Goal: Task Accomplishment & Management: Complete application form

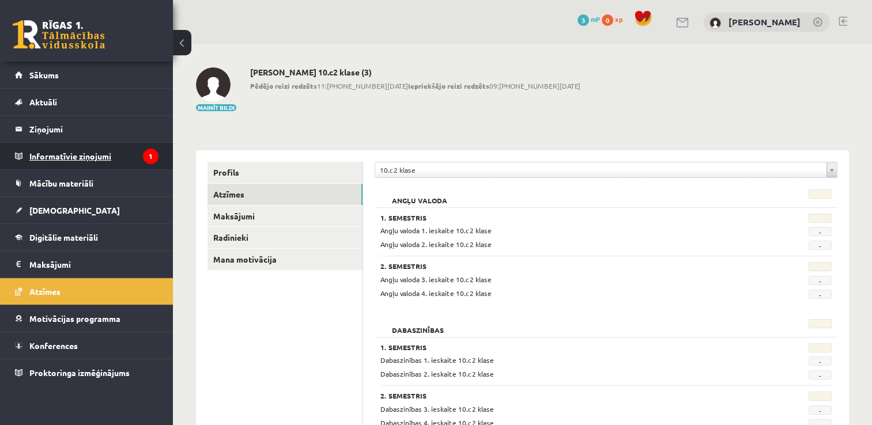
click at [113, 151] on legend "Informatīvie ziņojumi 1" at bounding box center [93, 156] width 129 height 27
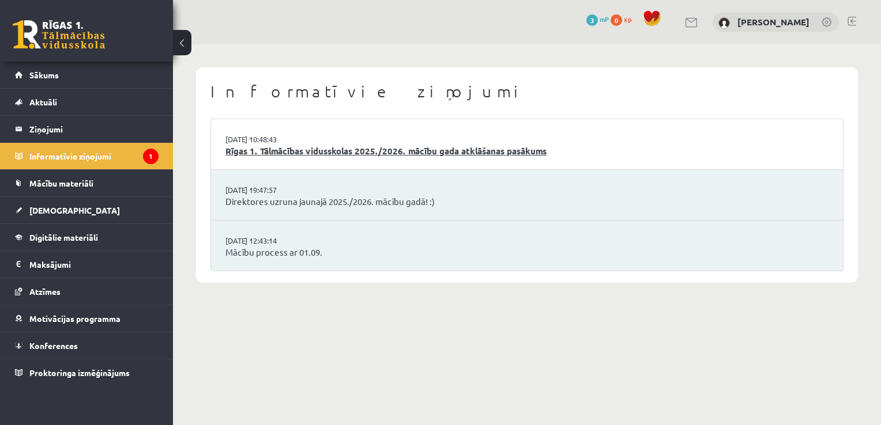
click at [339, 150] on link "Rīgas 1. Tālmācības vidusskolas 2025./2026. mācību gada atklāšanas pasākums" at bounding box center [526, 151] width 603 height 13
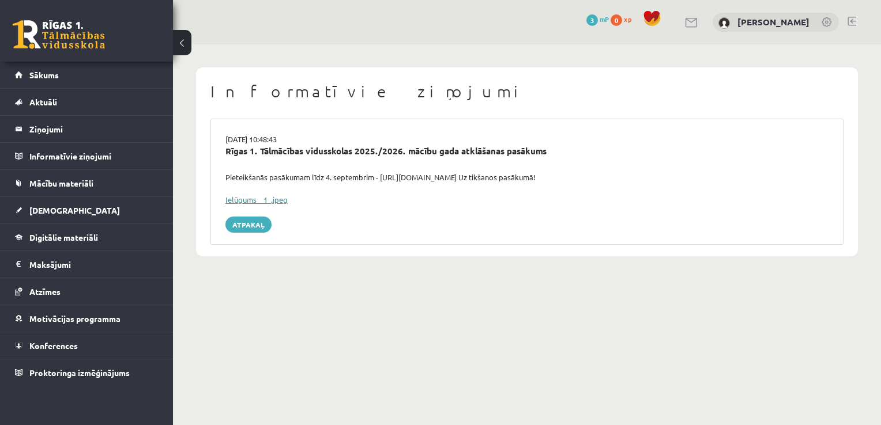
click at [247, 199] on link "Ielūgums__1_.jpeg" at bounding box center [256, 200] width 62 height 10
click at [86, 207] on link "[DEMOGRAPHIC_DATA]" at bounding box center [86, 210] width 143 height 27
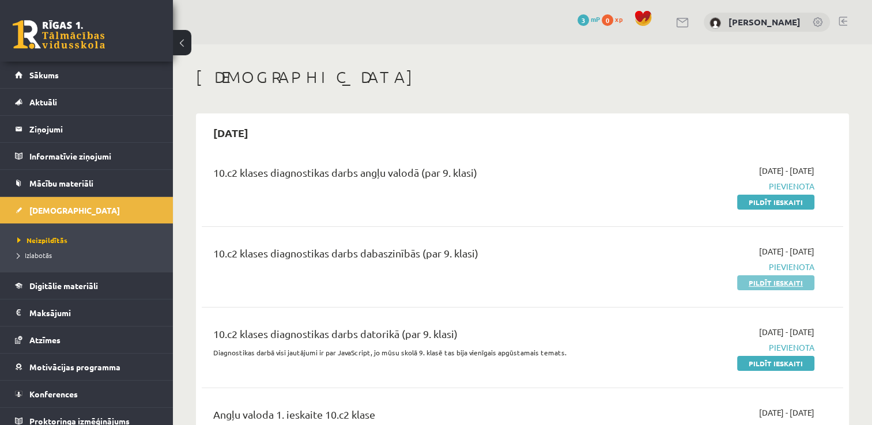
click at [774, 284] on link "Pildīt ieskaiti" at bounding box center [775, 282] width 77 height 15
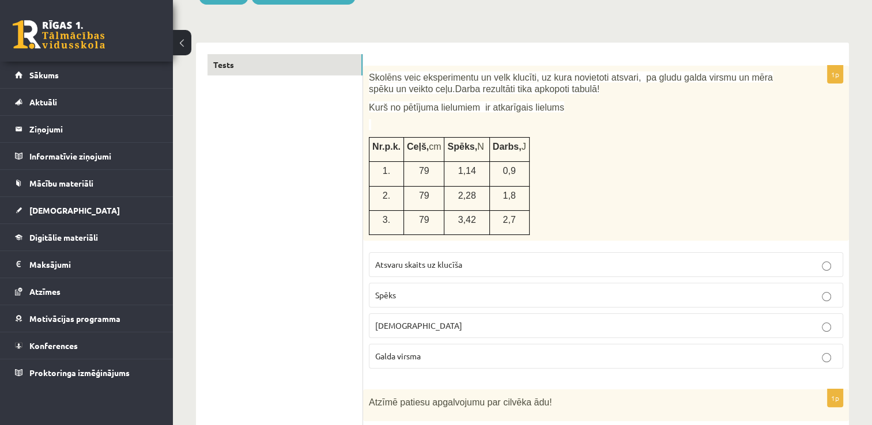
scroll to position [173, 0]
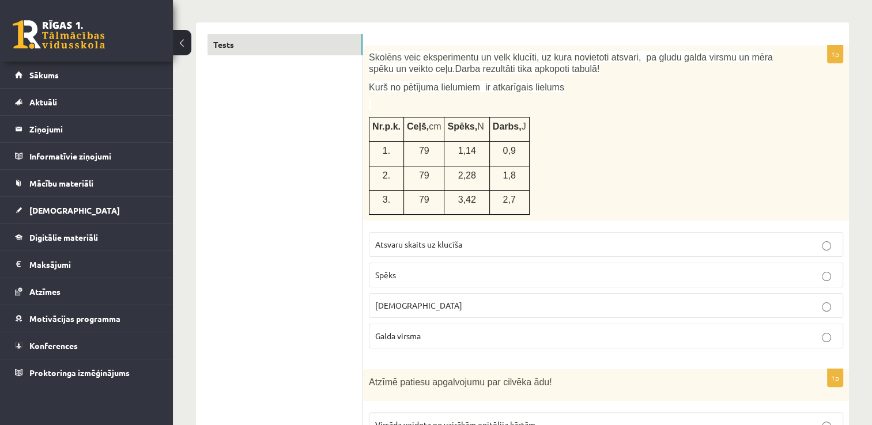
click at [460, 275] on p "Spēks" at bounding box center [606, 275] width 462 height 12
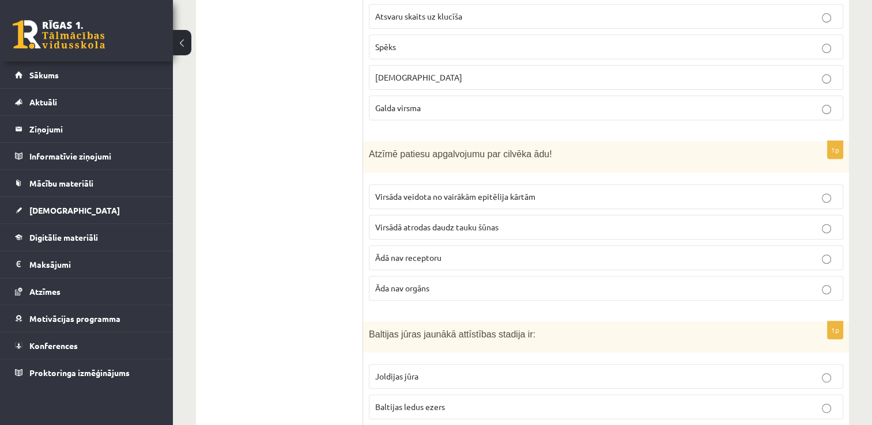
scroll to position [403, 0]
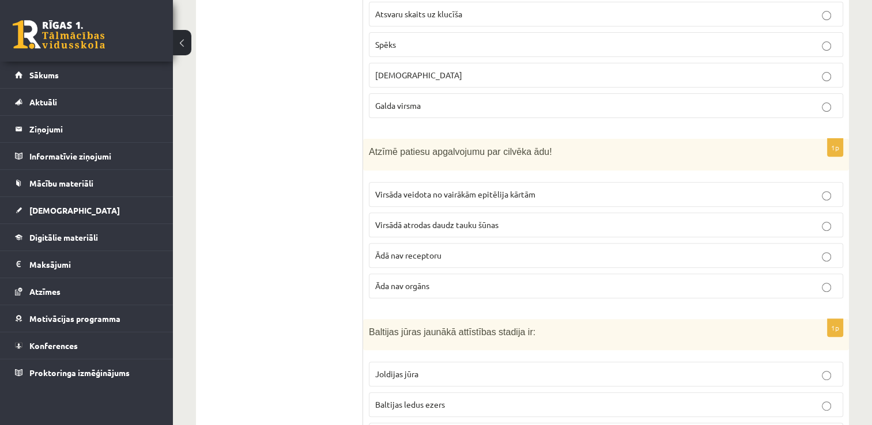
click at [579, 190] on p "Virsāda veidota no vairākām epitēlija kārtām" at bounding box center [606, 194] width 462 height 12
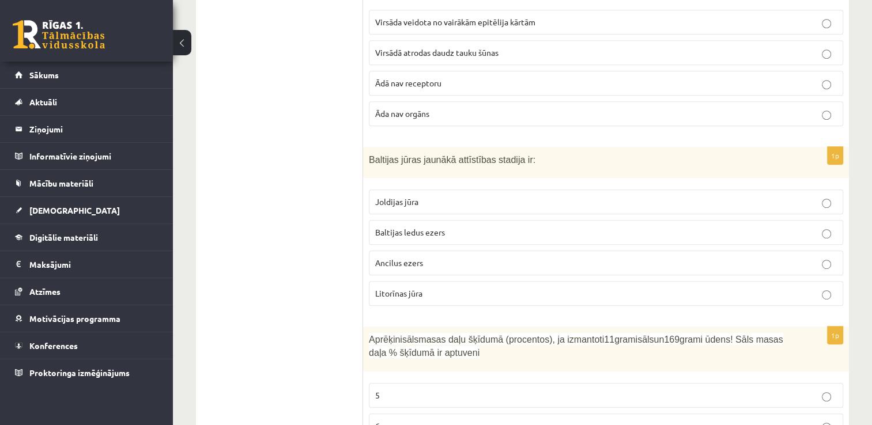
scroll to position [576, 0]
click at [445, 290] on p "Litorīnas jūra" at bounding box center [606, 293] width 462 height 12
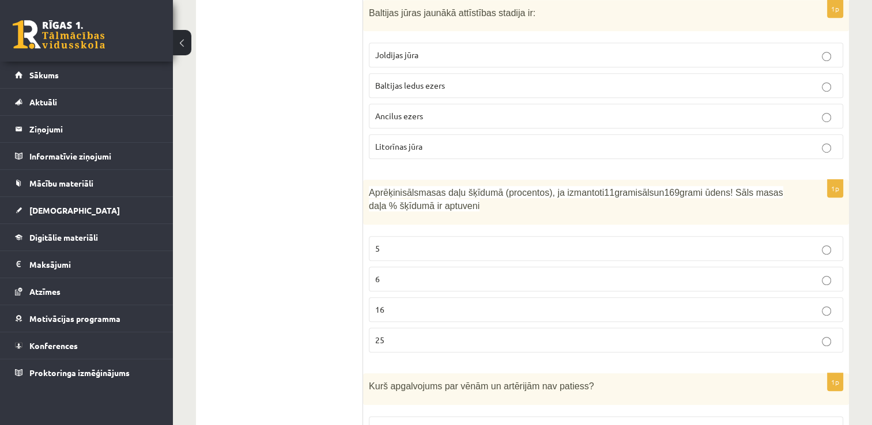
scroll to position [749, 0]
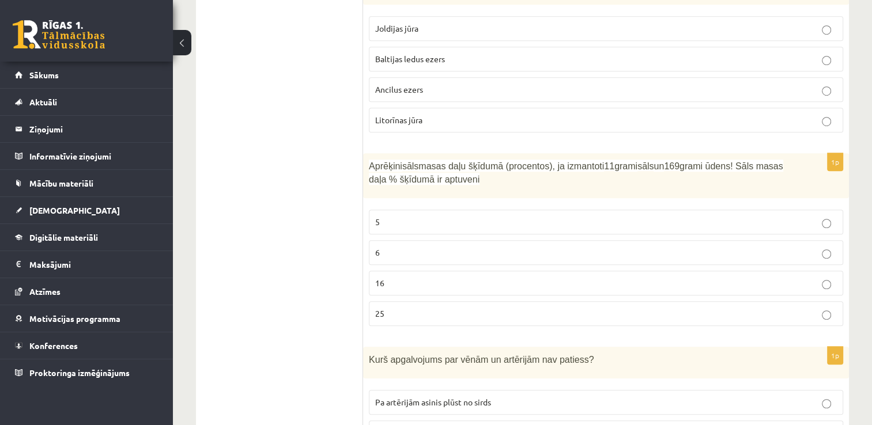
click at [440, 249] on p "6" at bounding box center [606, 253] width 462 height 12
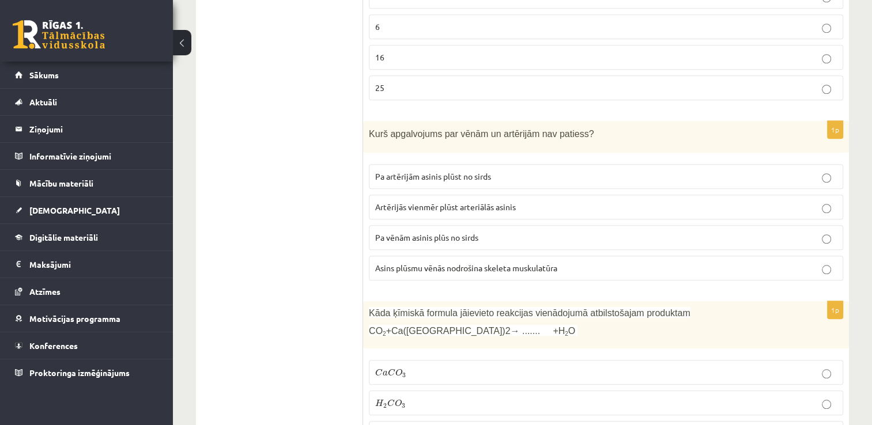
scroll to position [980, 0]
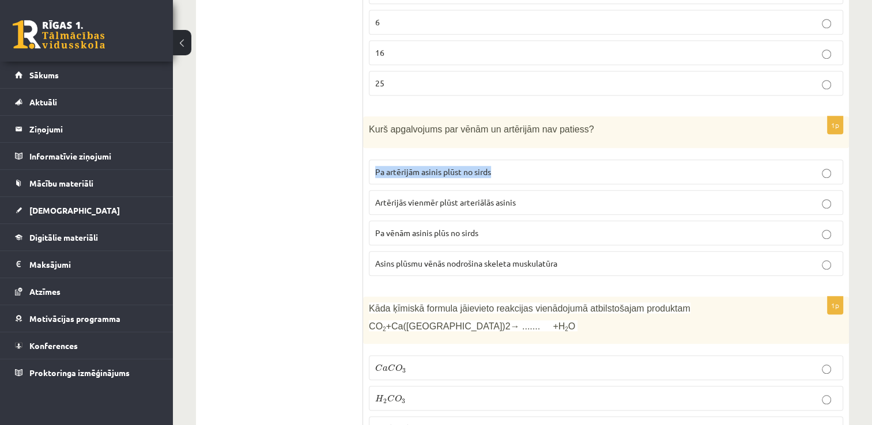
drag, startPoint x: 507, startPoint y: 163, endPoint x: 371, endPoint y: 174, distance: 136.5
click at [371, 174] on label "Pa artērijām asinis plūst no sirds" at bounding box center [606, 172] width 474 height 25
copy span "Pa artērijām asinis plūst no sirds"
drag, startPoint x: 549, startPoint y: 192, endPoint x: 361, endPoint y: 187, distance: 188.5
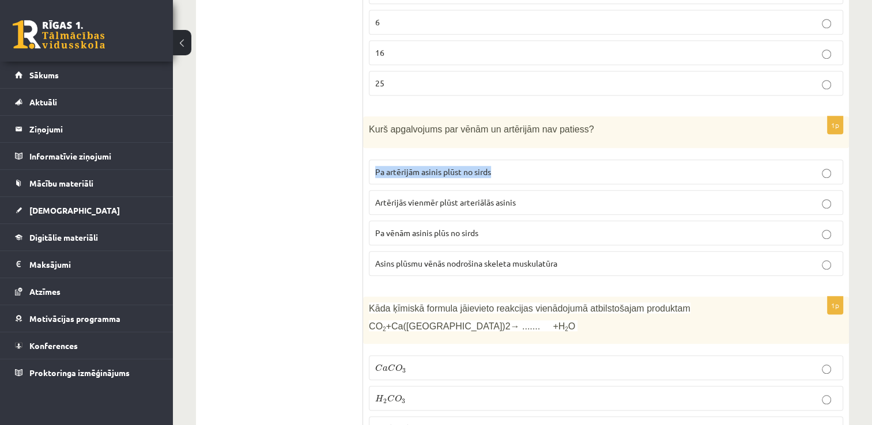
click at [551, 197] on p "Artērijās vienmēr plūst arteriālās asinis" at bounding box center [606, 203] width 462 height 12
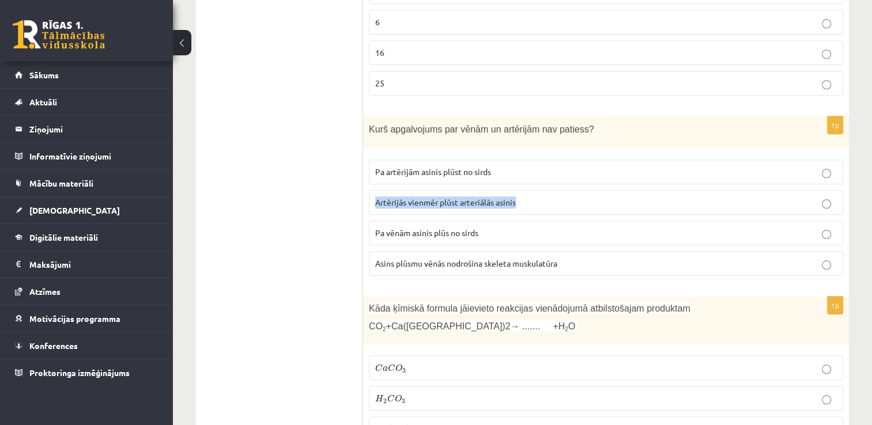
drag, startPoint x: 540, startPoint y: 196, endPoint x: 376, endPoint y: 183, distance: 164.7
click at [376, 183] on fieldset "Pa artērijām asinis plūst no sirds Artērijās vienmēr plūst arteriālās asinis Pa…" at bounding box center [606, 217] width 474 height 126
copy span "Artērijās vienmēr plūst arteriālās asinis"
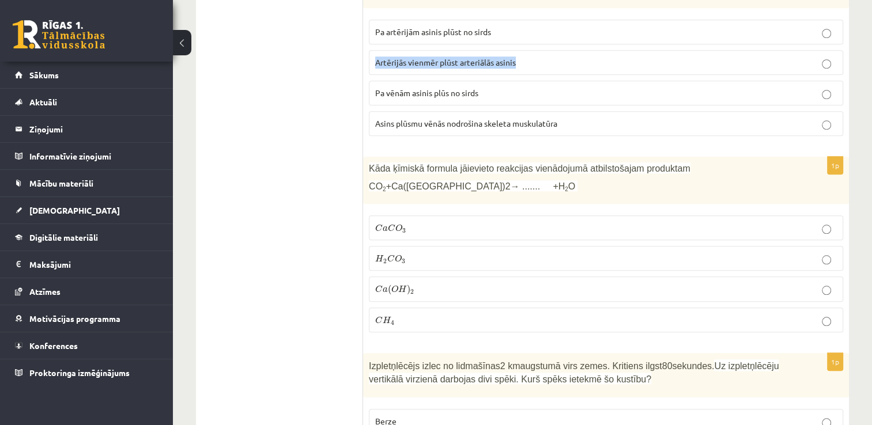
scroll to position [1153, 0]
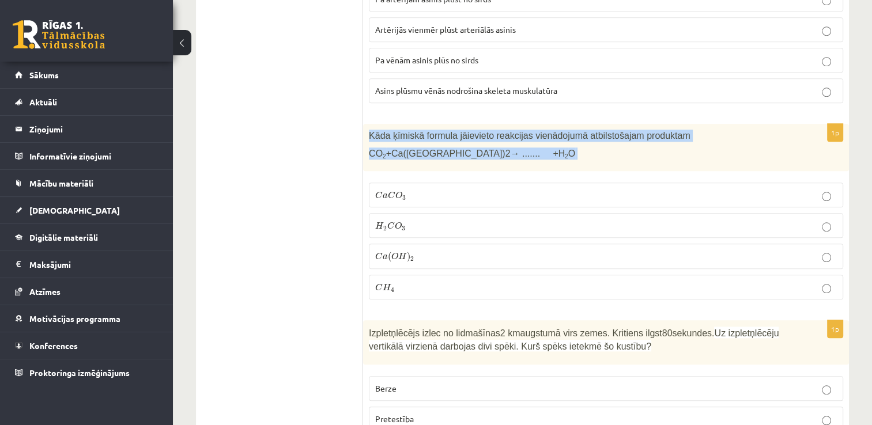
drag, startPoint x: 364, startPoint y: 126, endPoint x: 483, endPoint y: 153, distance: 121.8
click at [483, 153] on div "Kāda ķīmiskā formula jāievieto reakcijas vienādojumā atbilstošajam produktam CO…" at bounding box center [606, 148] width 486 height 48
copy div "Kāda ķīmiskā formula jāievieto reakcijas vienādojumā atbilstošajam produktam CO…"
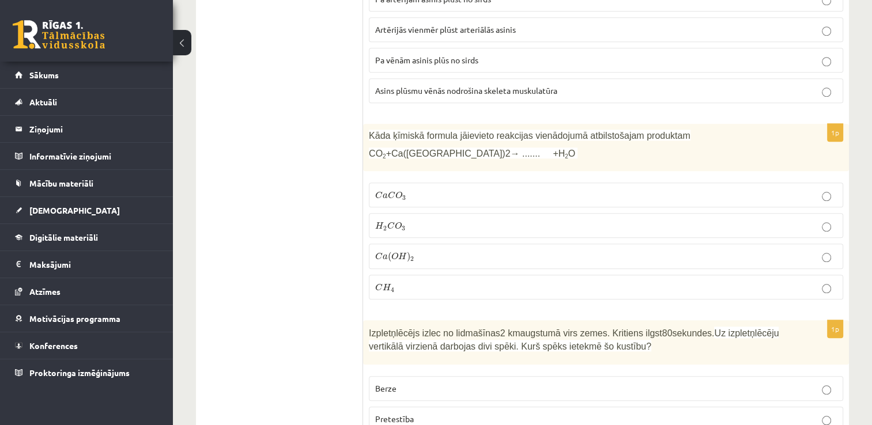
click at [482, 189] on p "C a C O 3 C a C O 3" at bounding box center [606, 195] width 462 height 12
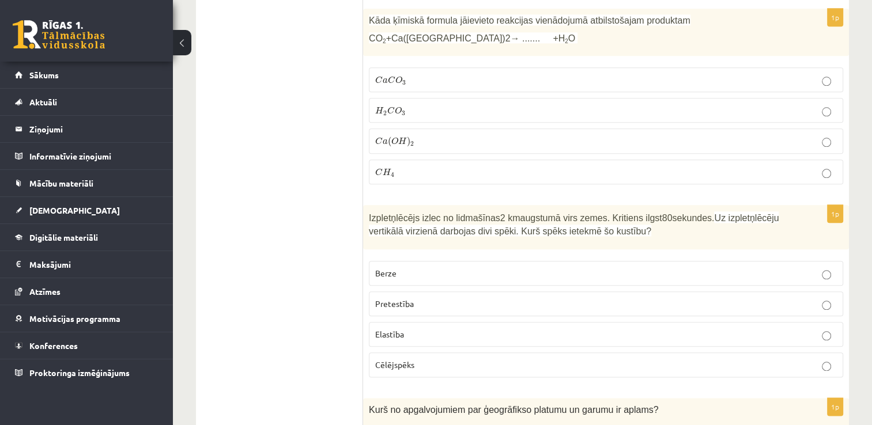
scroll to position [1325, 0]
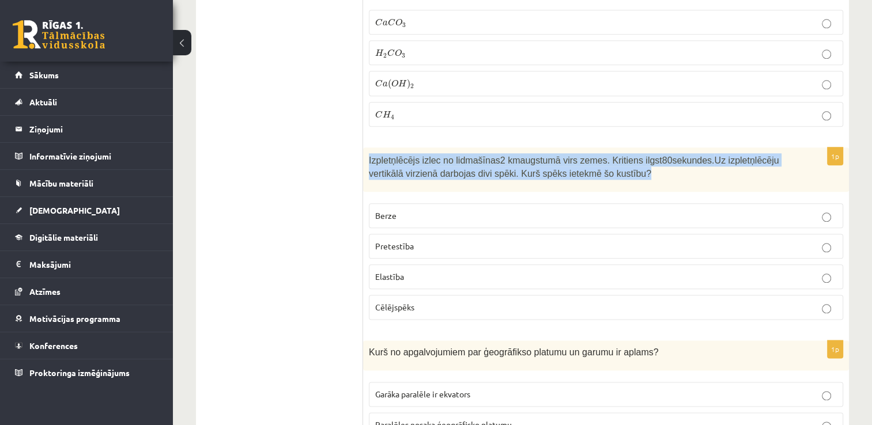
drag, startPoint x: 368, startPoint y: 150, endPoint x: 602, endPoint y: 173, distance: 235.1
click at [602, 173] on div "Izpletņlēcējs izlec no lidmašīnas 2 km augstumā virs zemes. Kritiens ilgst 80 s…" at bounding box center [606, 170] width 486 height 44
copy p "Izpletņlēcējs izlec no lidmašīnas 2 km augstumā virs zemes. Kritiens ilgst 80 s…"
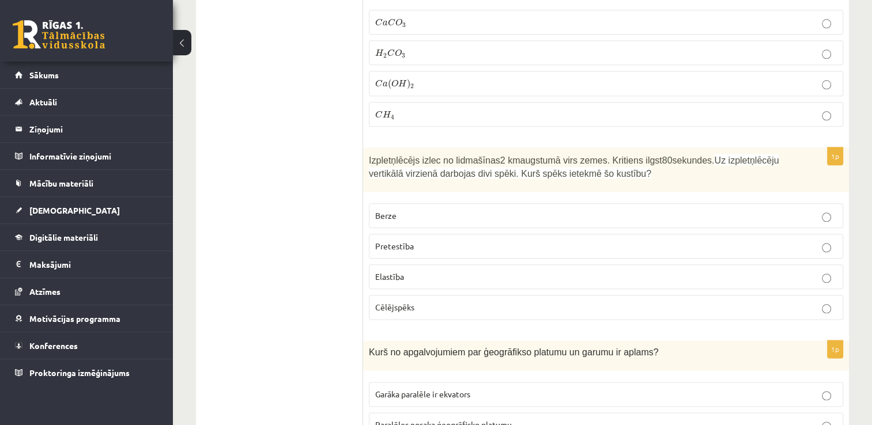
click at [506, 234] on label "Pretestība" at bounding box center [606, 246] width 474 height 25
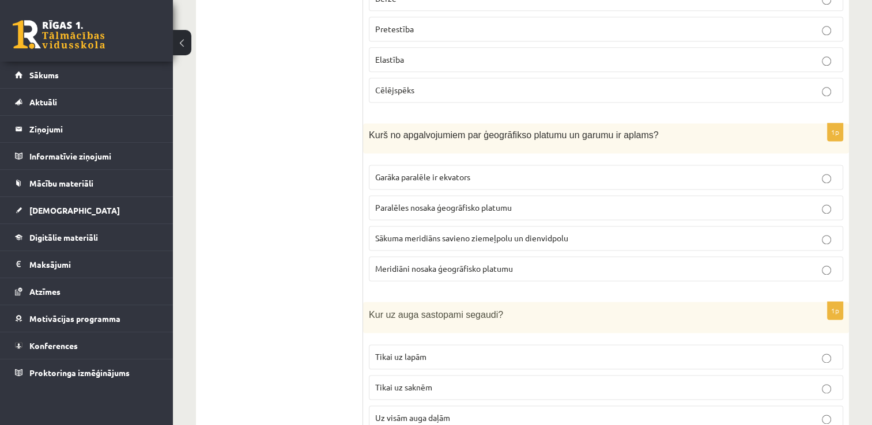
scroll to position [1556, 0]
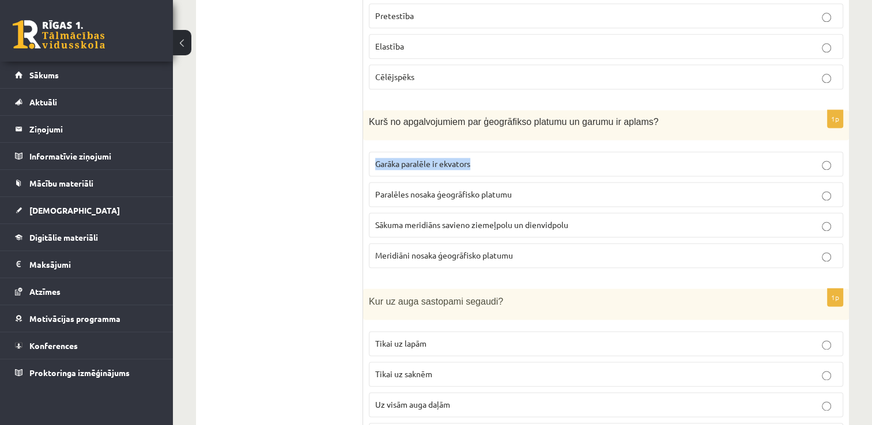
drag, startPoint x: 496, startPoint y: 152, endPoint x: 376, endPoint y: 151, distance: 119.3
click at [376, 158] on p "Garāka paralēle ir ekvators" at bounding box center [606, 164] width 462 height 12
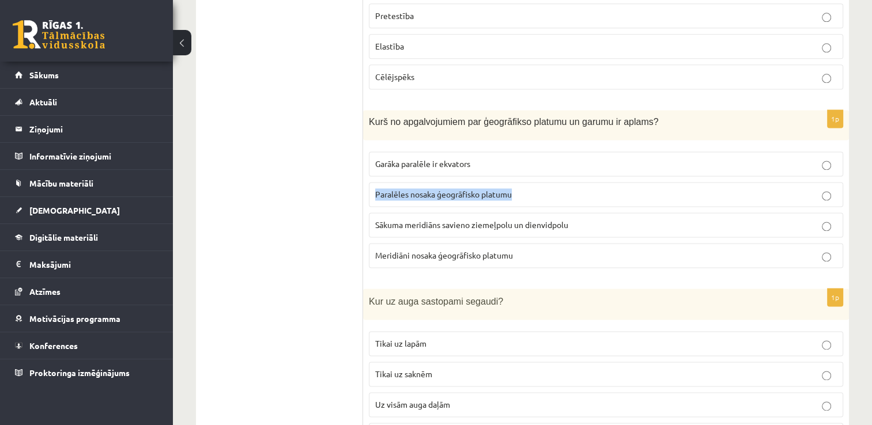
drag, startPoint x: 544, startPoint y: 186, endPoint x: 376, endPoint y: 173, distance: 168.7
click at [376, 182] on label "Paralēles nosaka ģeogrāfisko platumu" at bounding box center [606, 194] width 474 height 25
copy span "Paralēles nosaka ģeogrāfisko platumu"
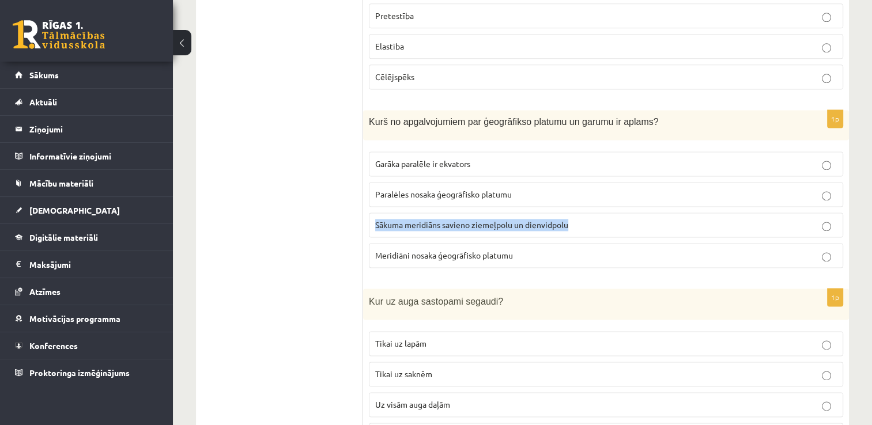
drag, startPoint x: 602, startPoint y: 214, endPoint x: 376, endPoint y: 216, distance: 225.9
click at [376, 219] on p "Sākuma meridiāns savieno ziemeļpolu un dienvidpolu" at bounding box center [606, 225] width 462 height 12
copy span "Sākuma meridiāns savieno ziemeļpolu un dienvidpolu"
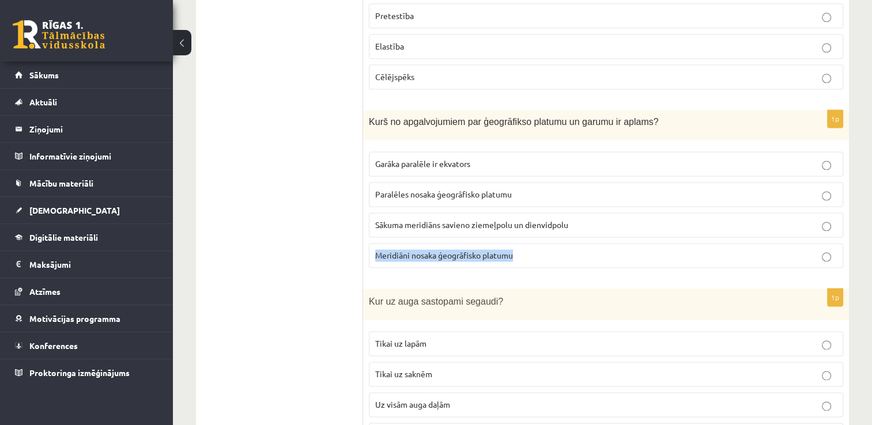
drag, startPoint x: 551, startPoint y: 248, endPoint x: 369, endPoint y: 256, distance: 182.3
click at [367, 258] on div "1p Kurš no apgalvojumiem par ģeogrāfikso platumu un garumu ir aplams? Garāka pa…" at bounding box center [606, 193] width 486 height 167
copy span "Meridiāni nosaka ģeogrāfisko platumu"
click at [643, 250] on p "Meridiāni nosaka ģeogrāfisko platumu" at bounding box center [606, 256] width 462 height 12
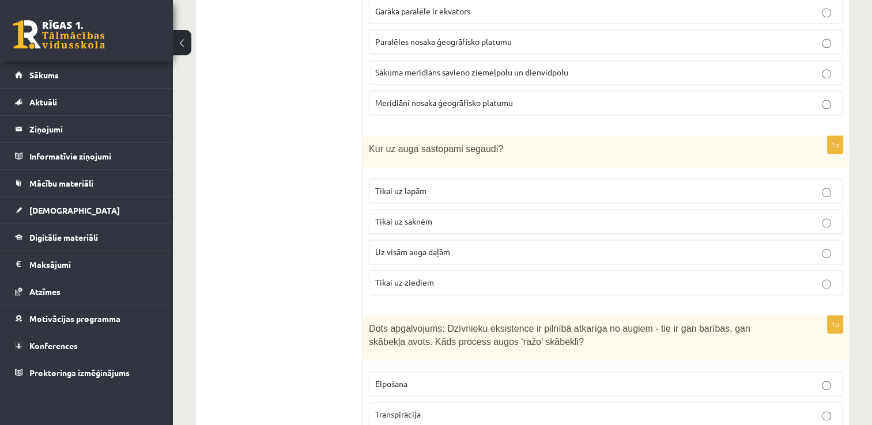
scroll to position [1729, 0]
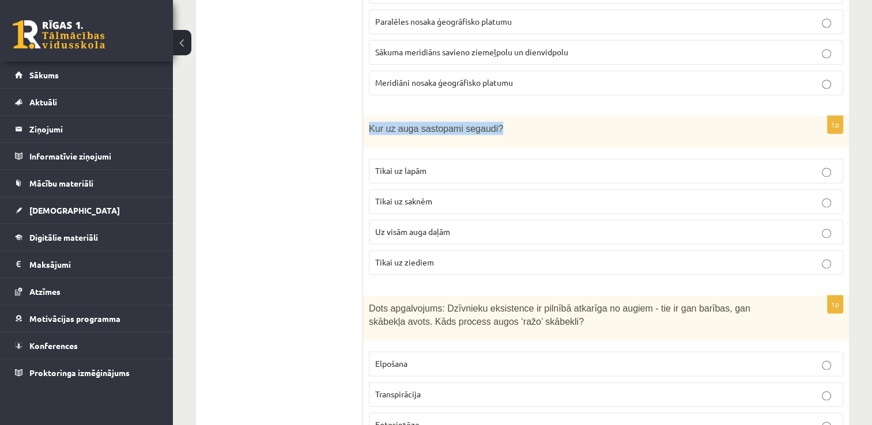
drag, startPoint x: 509, startPoint y: 118, endPoint x: 367, endPoint y: 126, distance: 142.6
click at [367, 126] on div "Kur uz auga sastopami segaudi?" at bounding box center [606, 132] width 486 height 32
copy span "Kur uz auga sastopami segaudi?"
click at [493, 226] on p "Uz visām auga daļām" at bounding box center [606, 232] width 462 height 12
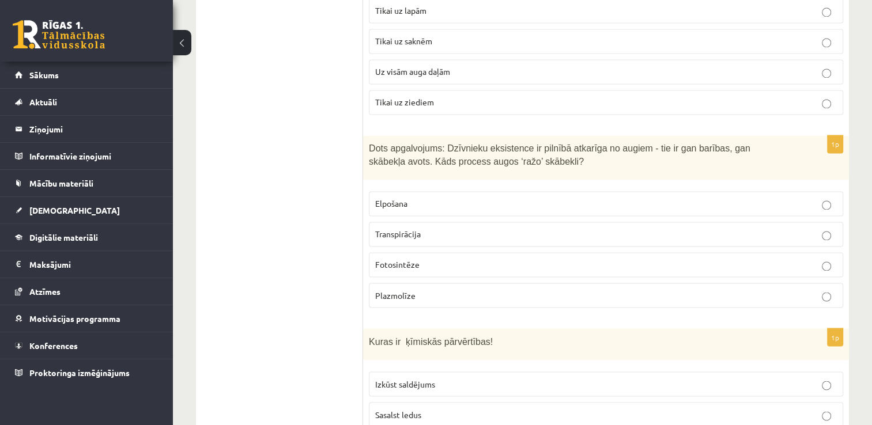
scroll to position [1959, 0]
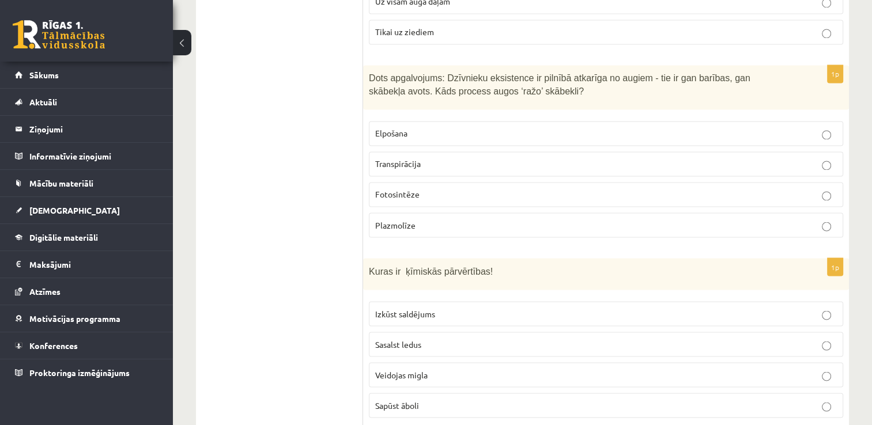
click at [426, 188] on p "Fotosintēze" at bounding box center [606, 194] width 462 height 12
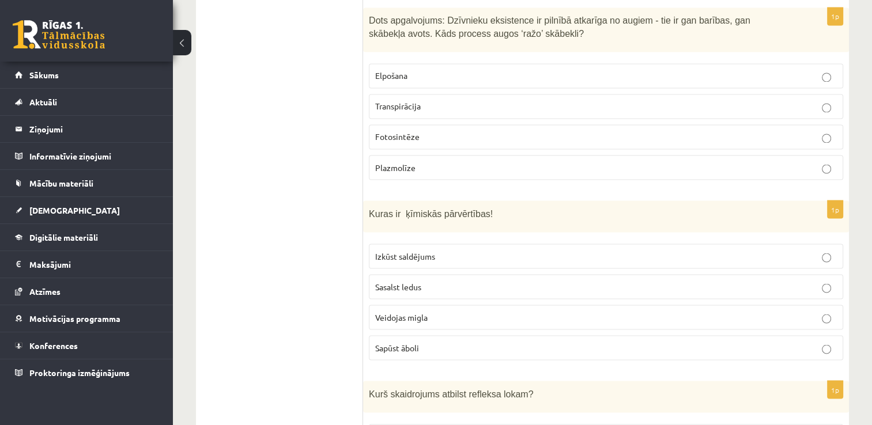
scroll to position [2075, 0]
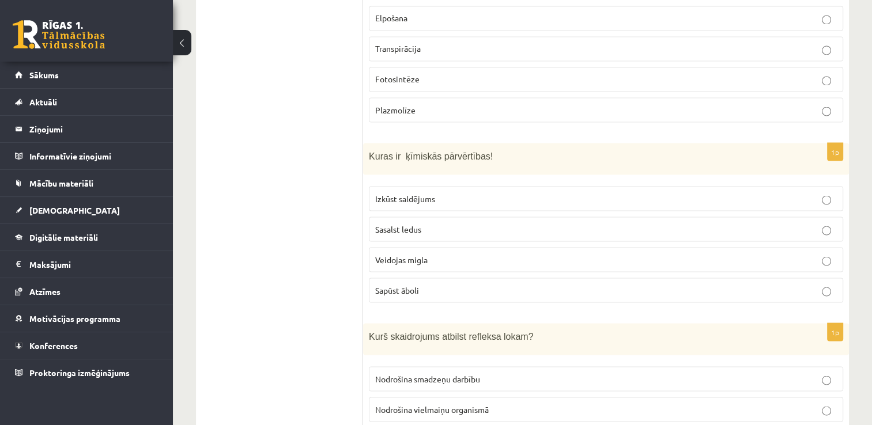
click at [440, 284] on p "Sapūst āboli" at bounding box center [606, 290] width 462 height 12
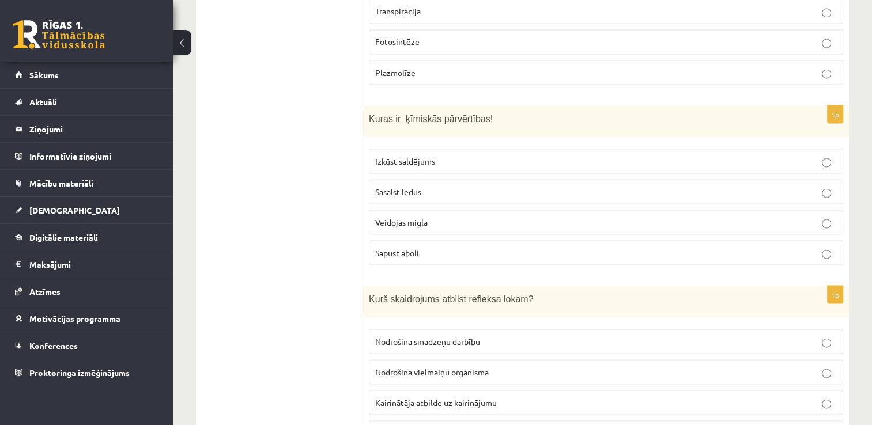
scroll to position [2132, 0]
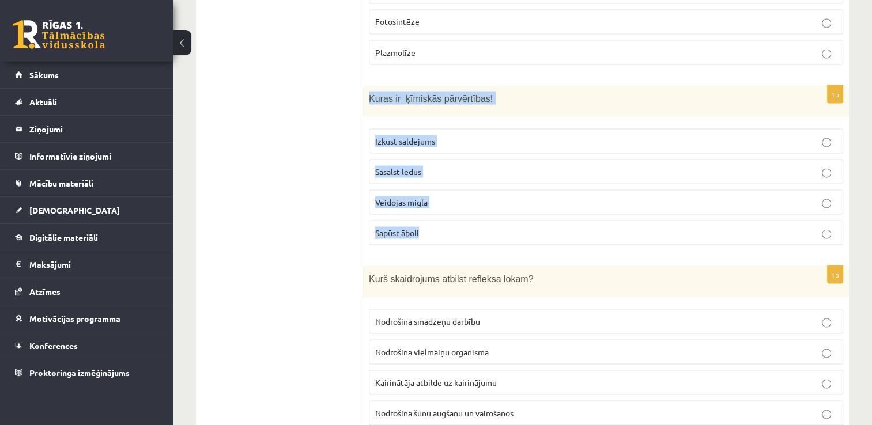
drag, startPoint x: 375, startPoint y: 84, endPoint x: 442, endPoint y: 218, distance: 150.3
click at [442, 218] on div "1p Kuras ir ķīmiskās pārvērtības! Izkūst saldējums Sasalst ledus Veidojas migla…" at bounding box center [606, 169] width 486 height 169
copy div "Kuras ir ķīmiskās pārvērtības! Izkūst saldējums Sasalst ledus Veidojas migla Sa…"
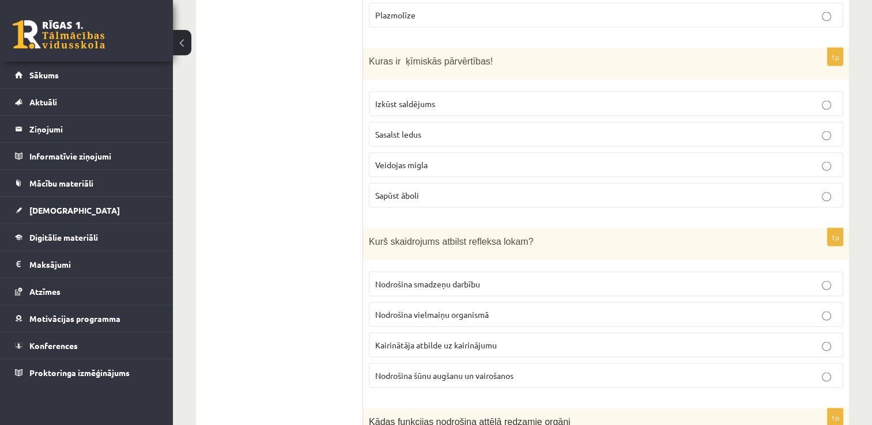
scroll to position [2190, 0]
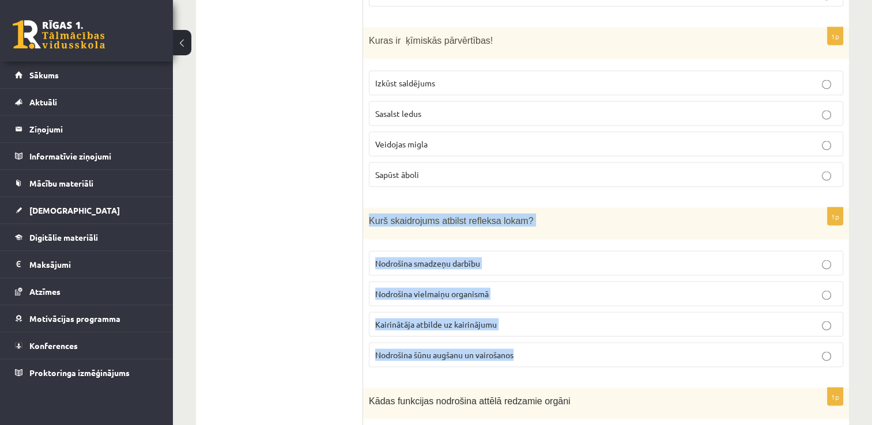
drag, startPoint x: 373, startPoint y: 207, endPoint x: 523, endPoint y: 346, distance: 204.7
click at [523, 346] on div "1p Kurš skaidrojums atbilst refleksa lokam? Nodrošina smadzeņu darbību Nodrošin…" at bounding box center [606, 292] width 486 height 169
copy div "Kurš skaidrojums atbilst refleksa lokam? Nodrošina smadzeņu darbību Nodrošina v…"
click at [545, 312] on label "Kairinātāja atbilde uz kairinājumu" at bounding box center [606, 324] width 474 height 25
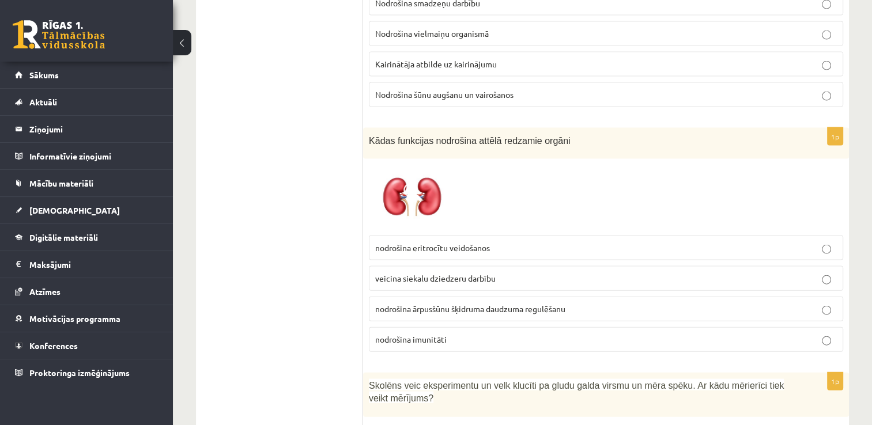
scroll to position [2478, 0]
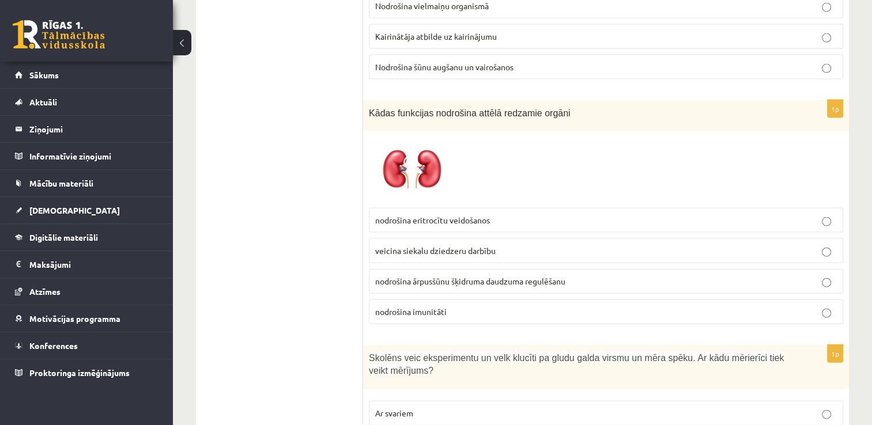
click at [424, 152] on img at bounding box center [412, 169] width 86 height 65
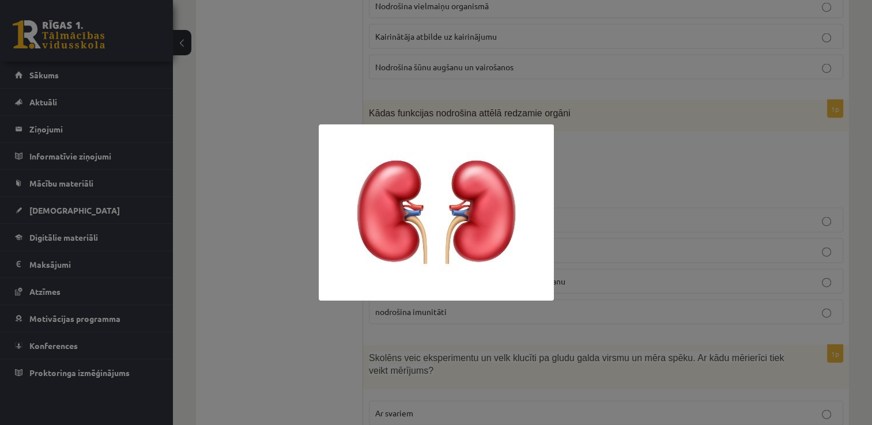
click at [614, 151] on div at bounding box center [436, 212] width 872 height 425
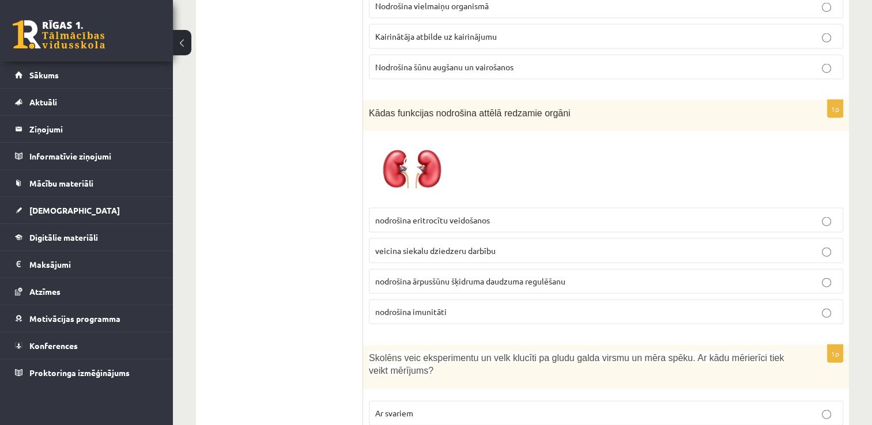
click at [589, 275] on p "nodrošina ārpusšūnu šķidruma daudzuma regulēšanu" at bounding box center [606, 281] width 462 height 12
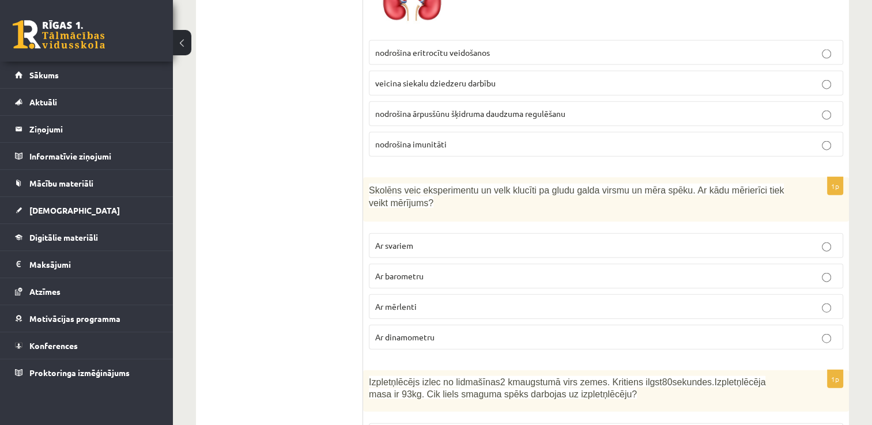
scroll to position [2651, 0]
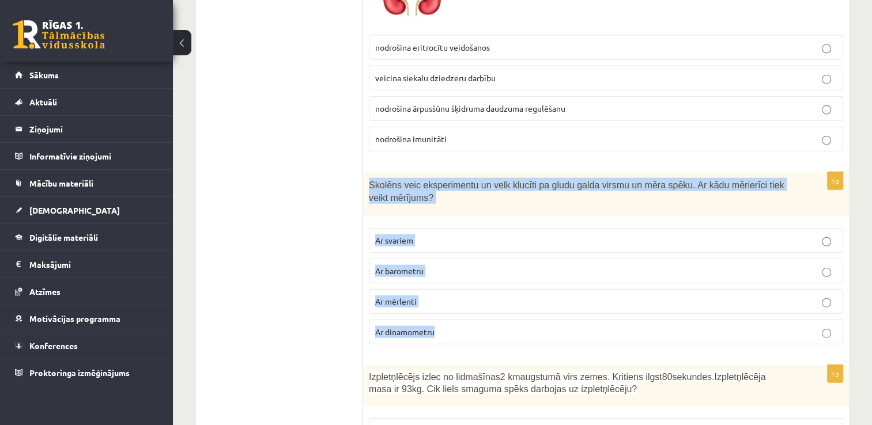
drag, startPoint x: 374, startPoint y: 169, endPoint x: 461, endPoint y: 320, distance: 174.3
click at [462, 321] on div "1p Skolēns veic eksperimentu un velk klucīti pa gludu galda virsmu un mēra spēk…" at bounding box center [606, 263] width 486 height 182
click at [488, 326] on p "Ar dinamometru" at bounding box center [606, 332] width 462 height 12
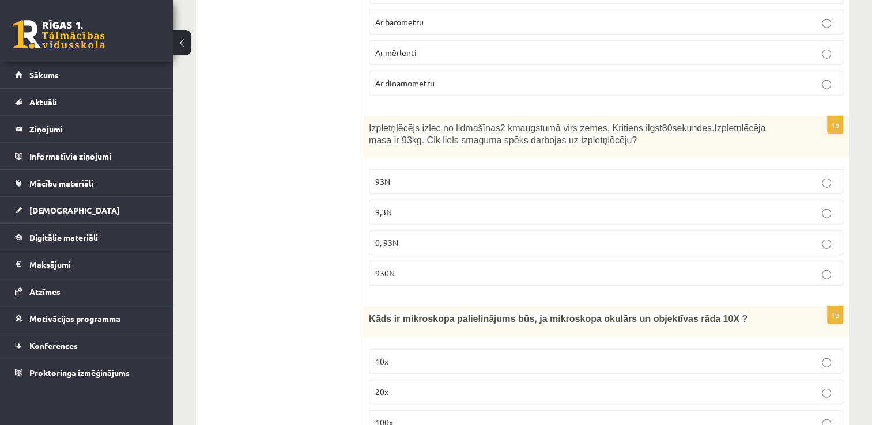
scroll to position [2881, 0]
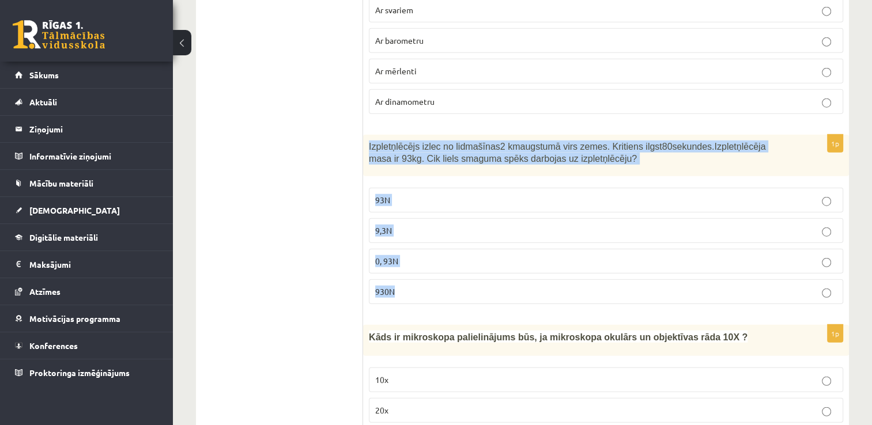
drag, startPoint x: 387, startPoint y: 153, endPoint x: 418, endPoint y: 246, distance: 98.4
click at [428, 269] on div "1p Izpletņlēcējs izlec no lidmašīnas 2 km augstumā virs zemes. Kritiens ilgst 8…" at bounding box center [606, 224] width 486 height 179
click at [422, 286] on p "930N" at bounding box center [606, 292] width 462 height 12
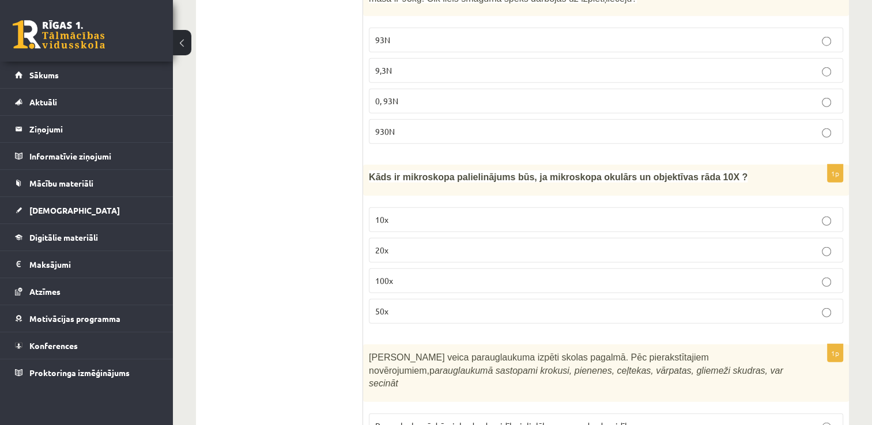
scroll to position [3054, 0]
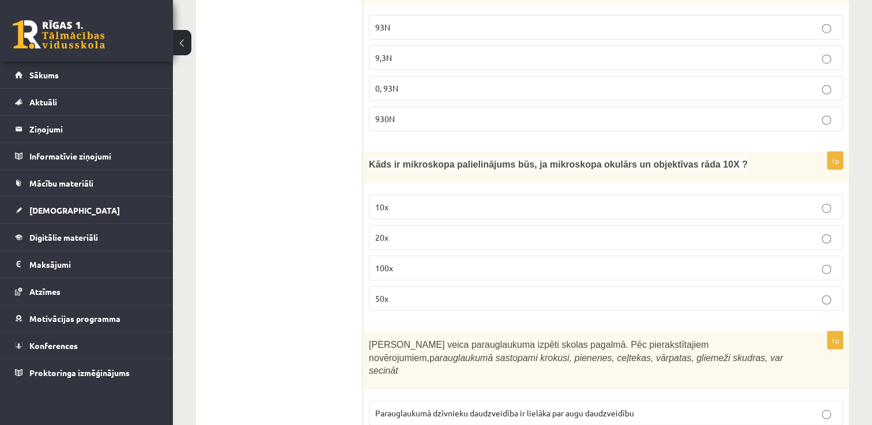
click at [403, 201] on p "10x" at bounding box center [606, 207] width 462 height 12
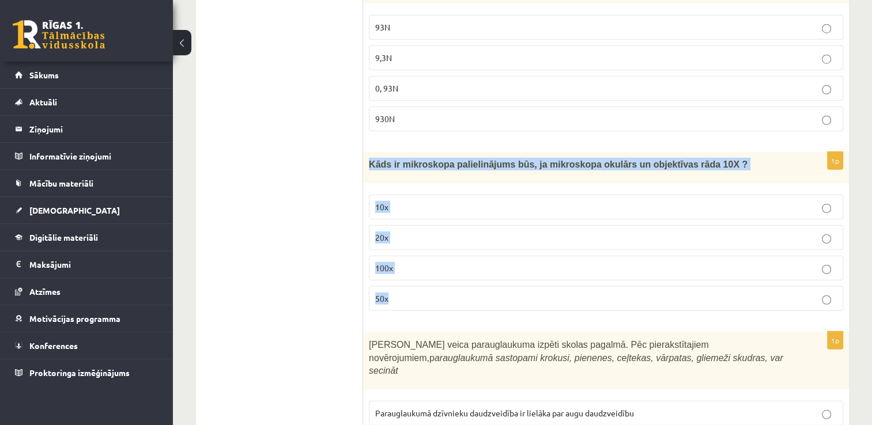
drag, startPoint x: 383, startPoint y: 157, endPoint x: 402, endPoint y: 278, distance: 122.4
click at [405, 282] on div "1p Kāds ir mikroskopa palielinājums būs, ja mikroskopa okulārs un objektīvas rā…" at bounding box center [606, 236] width 486 height 168
click at [432, 262] on p "100x" at bounding box center [606, 268] width 462 height 12
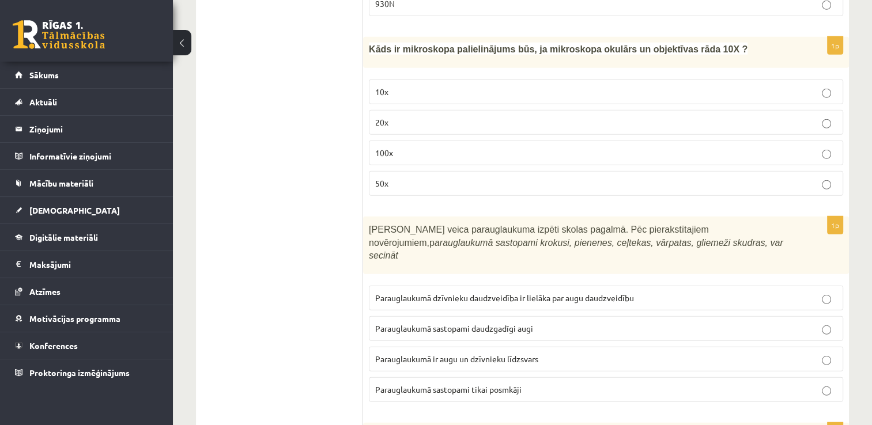
scroll to position [3285, 0]
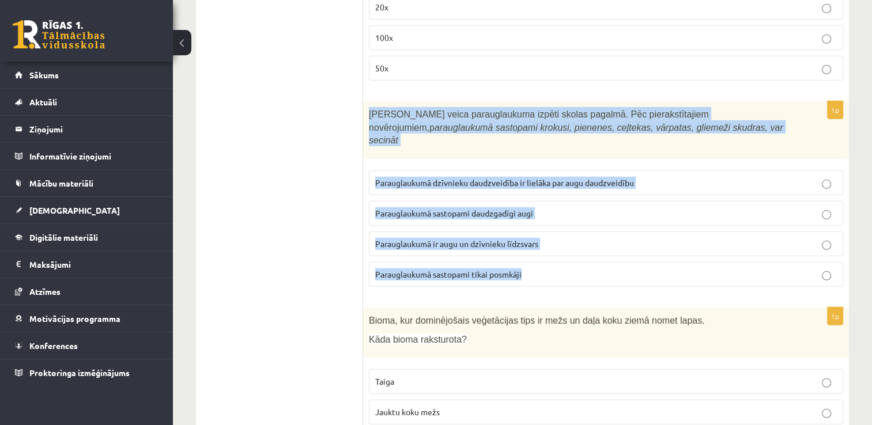
drag, startPoint x: 371, startPoint y: 91, endPoint x: 562, endPoint y: 248, distance: 247.3
click at [562, 248] on div "1p Skolēni veica parauglaukuma izpēti skolas pagalmā. Pēc pierakstītajiem novēr…" at bounding box center [606, 198] width 486 height 195
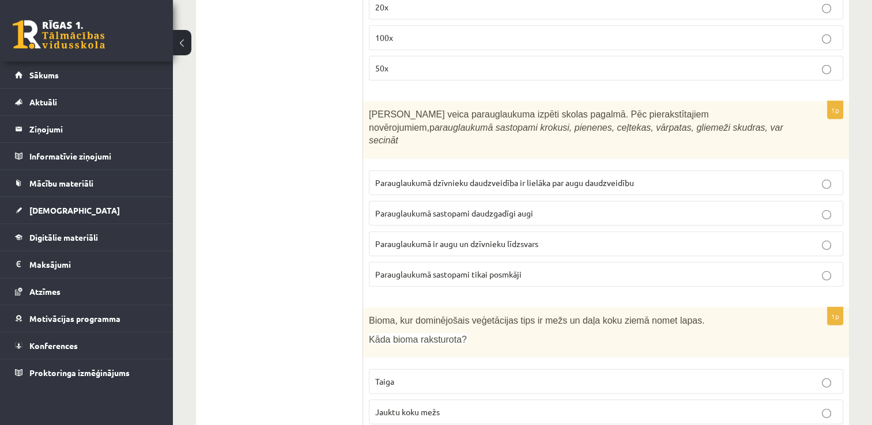
click at [602, 238] on p "Parauglaukumā ir augu un dzīvnieku līdzsvars" at bounding box center [606, 244] width 462 height 12
click at [536, 207] on p "Parauglaukumā sastopami daudzgadīgi augi" at bounding box center [606, 213] width 462 height 12
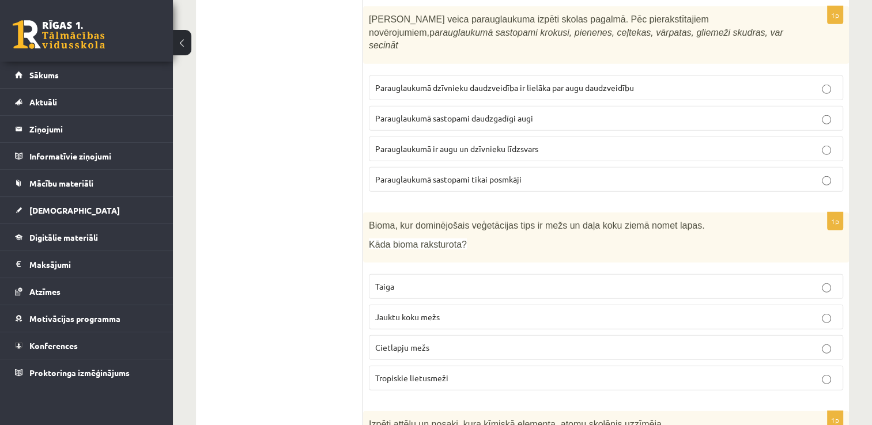
scroll to position [3400, 0]
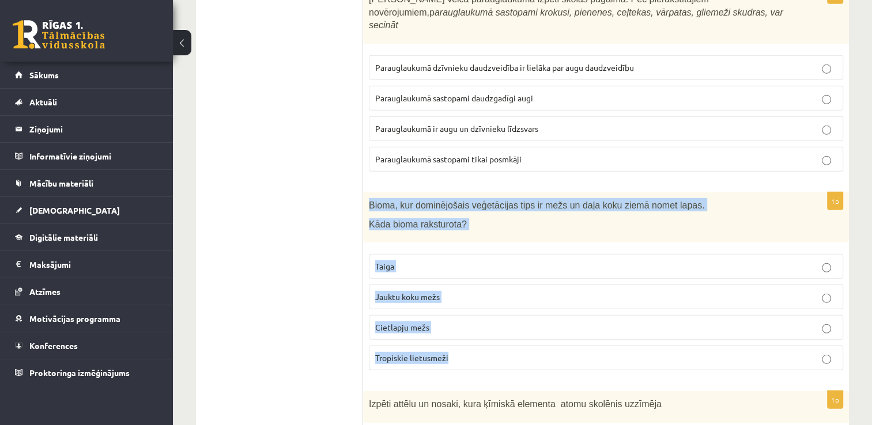
drag, startPoint x: 367, startPoint y: 171, endPoint x: 490, endPoint y: 329, distance: 200.0
click at [490, 329] on div "1p Bioma, kur dominējošais veģetācijas tips ir mežs un daļa koku ziemā nomet la…" at bounding box center [606, 285] width 486 height 187
click at [422, 292] on span "Jauktu koku mežs" at bounding box center [407, 297] width 65 height 10
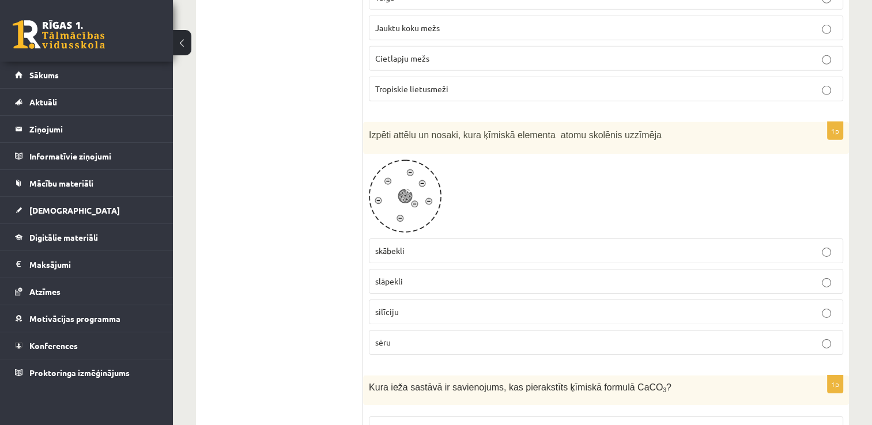
scroll to position [3688, 0]
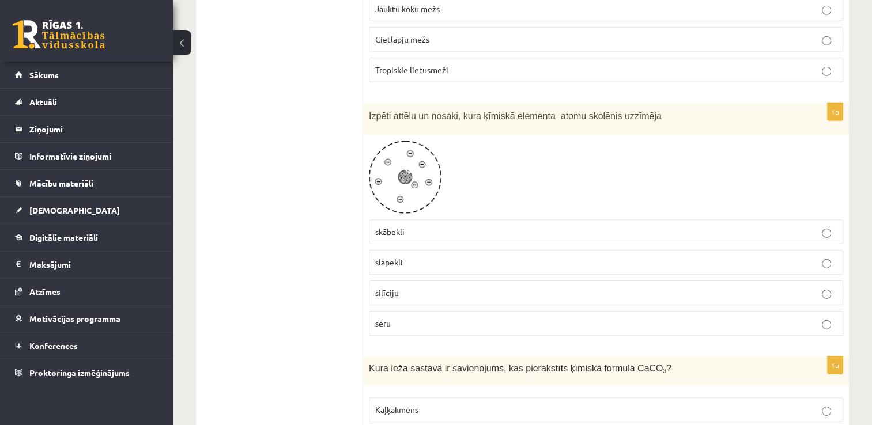
click at [468, 256] on p "slāpekli" at bounding box center [606, 262] width 462 height 12
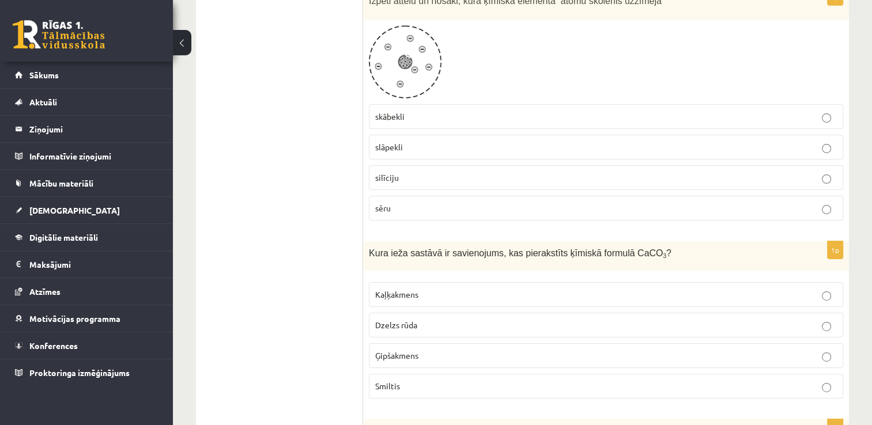
scroll to position [3861, 0]
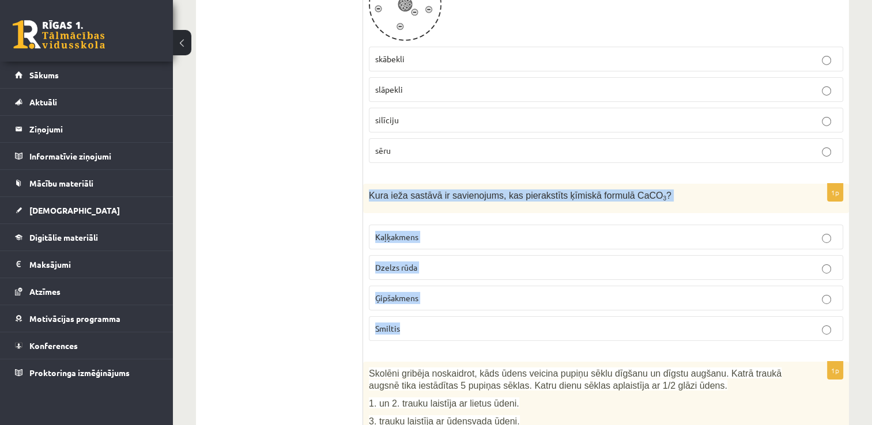
drag, startPoint x: 385, startPoint y: 168, endPoint x: 418, endPoint y: 283, distance: 119.5
click at [420, 293] on div "1p Kura ieža sastāvā ir savienojums, kas pierakstīts ķīmiskā formulā CaCO 3 ? K…" at bounding box center [606, 267] width 486 height 167
click at [456, 231] on p "Kaļķakmens" at bounding box center [606, 237] width 462 height 12
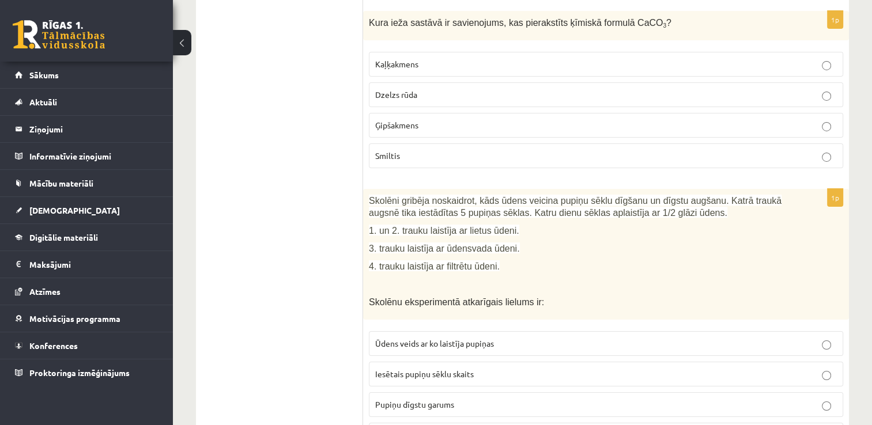
scroll to position [4149, 0]
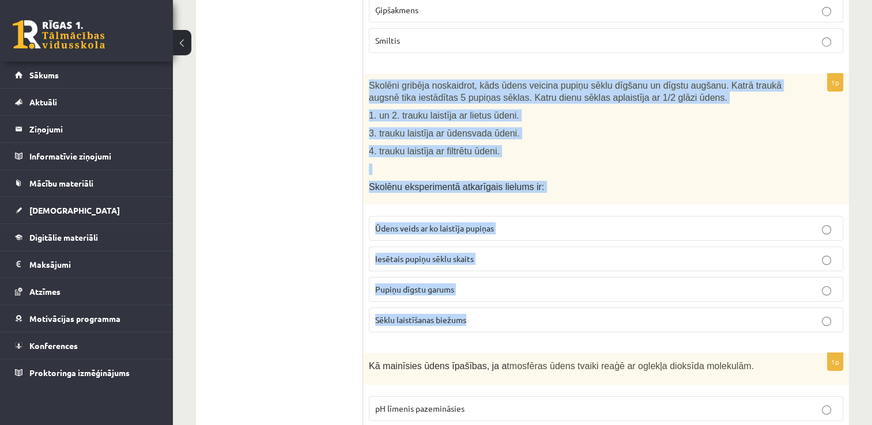
drag, startPoint x: 367, startPoint y: 48, endPoint x: 462, endPoint y: 260, distance: 232.4
click at [470, 280] on div "1p Skolēni gribēja noskaidrot, kāds ūdens veicina pupiņu sēklu dīgšanu un dīgst…" at bounding box center [606, 208] width 486 height 268
click at [422, 284] on span "Pupiņu dīgstu garums" at bounding box center [414, 289] width 79 height 10
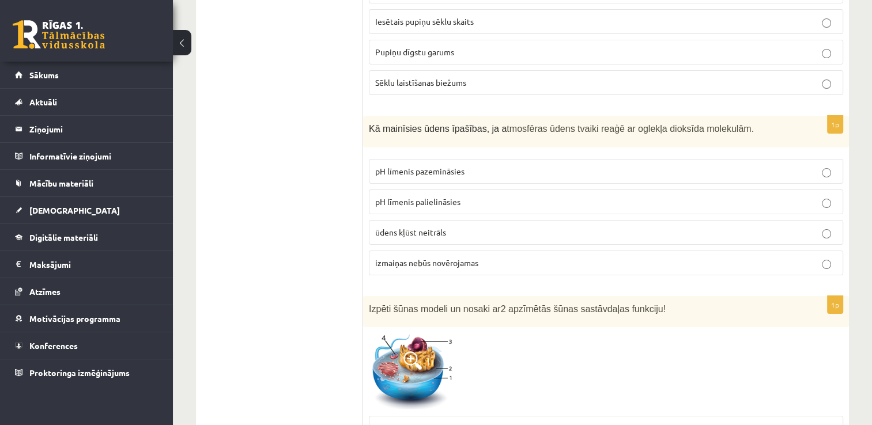
scroll to position [4437, 0]
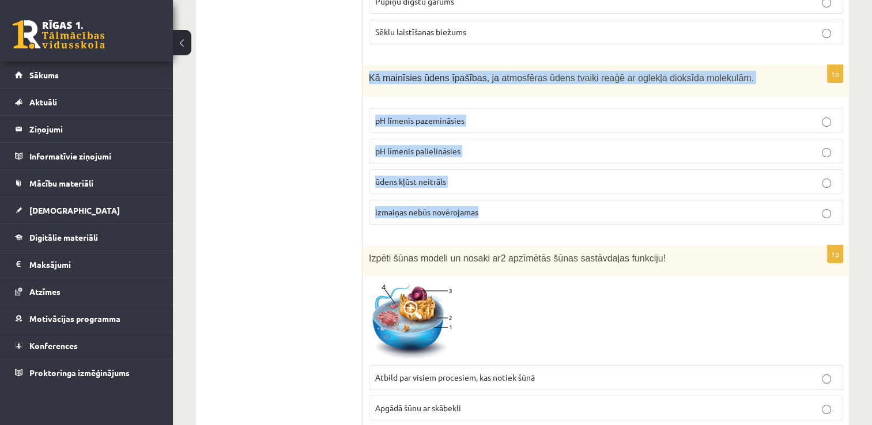
drag, startPoint x: 368, startPoint y: 42, endPoint x: 498, endPoint y: 152, distance: 170.1
click at [500, 159] on div "1p Kā mainīsies ūdens īpašības, ja a tmosfēras ūdens tvaiki reaģē ar oglekļa di…" at bounding box center [606, 149] width 486 height 169
click at [500, 115] on p "pH līmenis pazemināsies" at bounding box center [606, 121] width 462 height 12
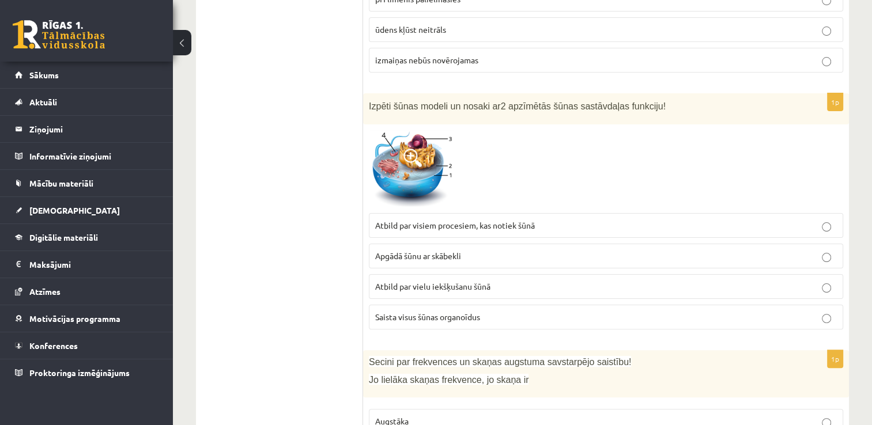
scroll to position [4610, 0]
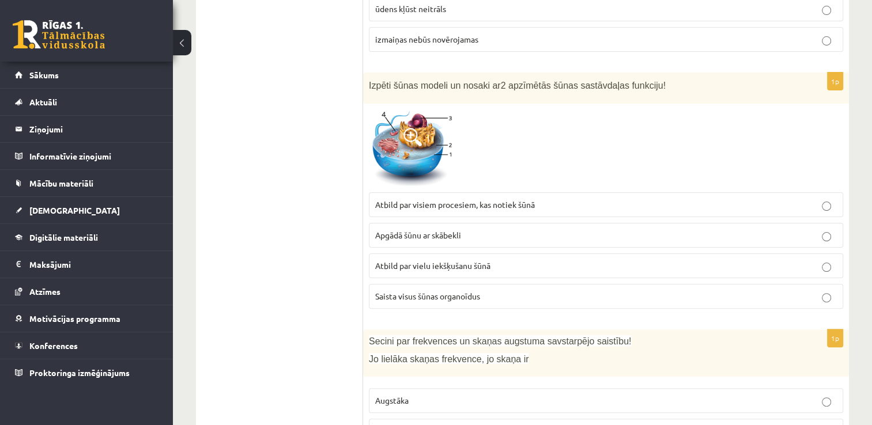
click at [410, 128] on span at bounding box center [412, 137] width 18 height 18
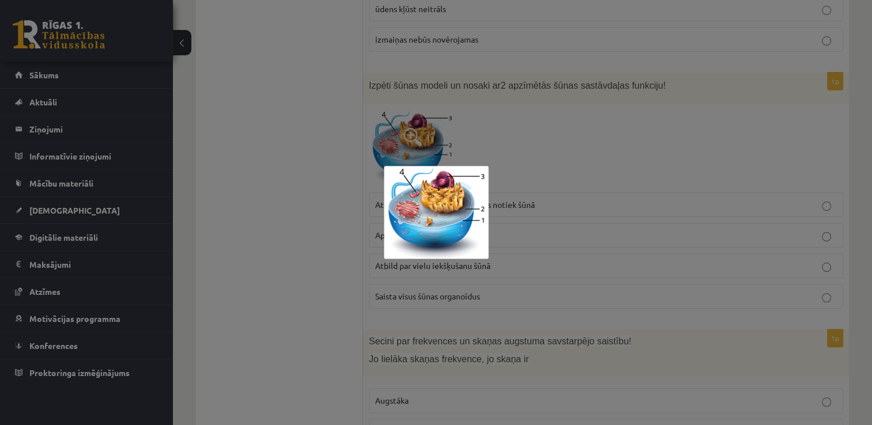
drag, startPoint x: 310, startPoint y: 134, endPoint x: 394, endPoint y: 156, distance: 86.4
click at [311, 135] on div at bounding box center [436, 212] width 872 height 425
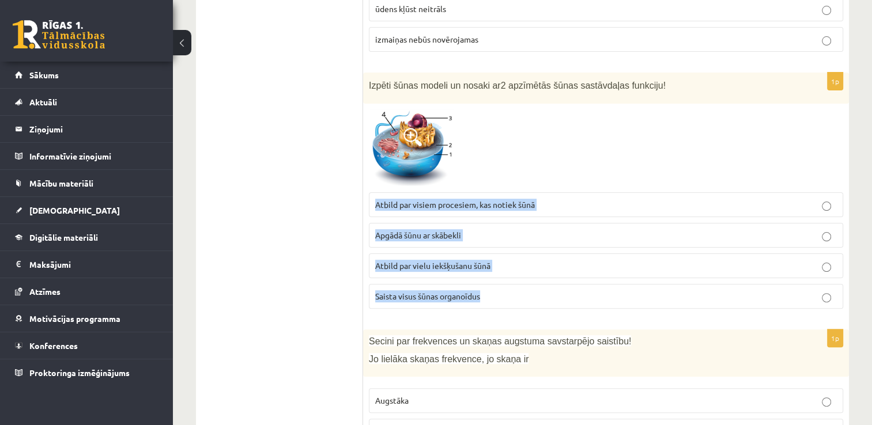
drag, startPoint x: 373, startPoint y: 161, endPoint x: 484, endPoint y: 224, distance: 127.7
click at [498, 236] on fieldset "Atbild par visiem procesiem, kas notiek šūnā Apgādā šūnu ar skābekli Atbild par…" at bounding box center [606, 250] width 474 height 126
click at [572, 199] on p "Atbild par visiem procesiem, kas notiek šūnā" at bounding box center [606, 205] width 462 height 12
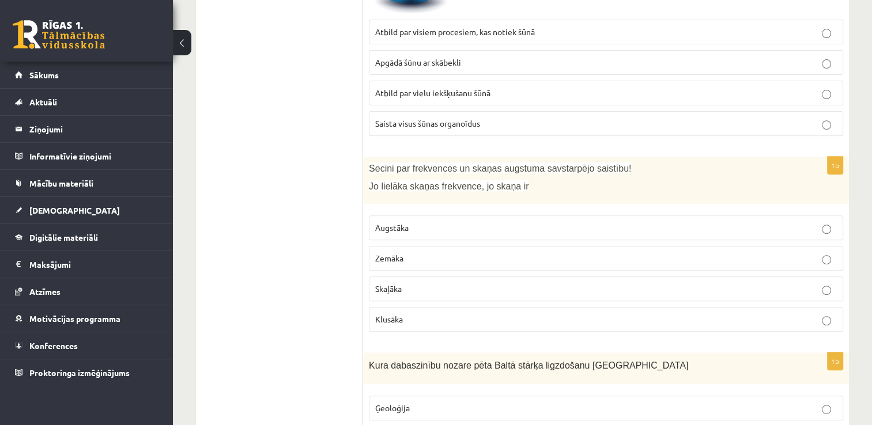
scroll to position [4841, 0]
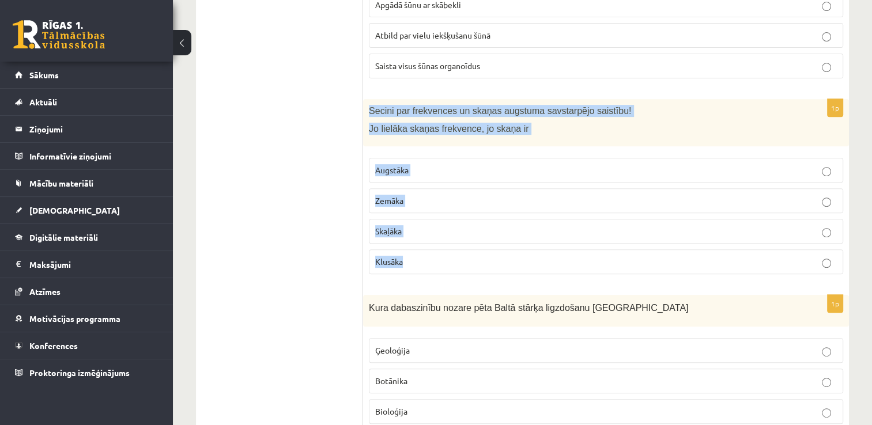
drag, startPoint x: 384, startPoint y: 74, endPoint x: 440, endPoint y: 219, distance: 155.1
click at [440, 219] on div "1p Secini par frekvences un skaņas augstuma savstarpējo saistību! Jo lielāka sk…" at bounding box center [606, 191] width 486 height 185
click at [444, 164] on p "Augstāka" at bounding box center [606, 170] width 462 height 12
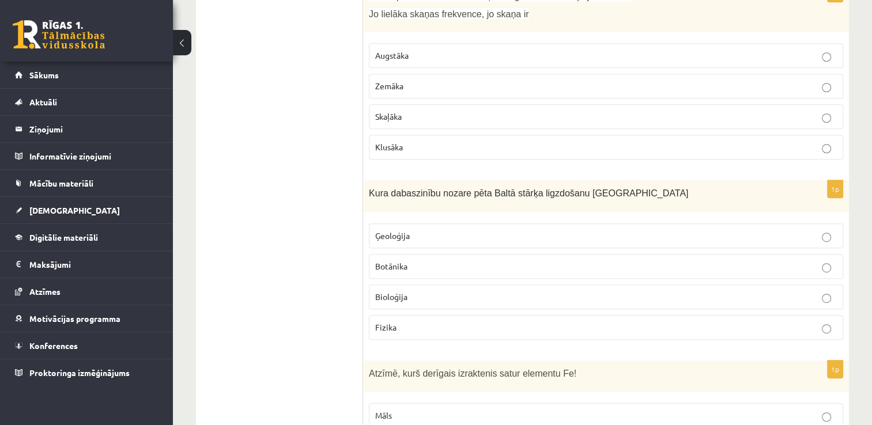
scroll to position [4956, 0]
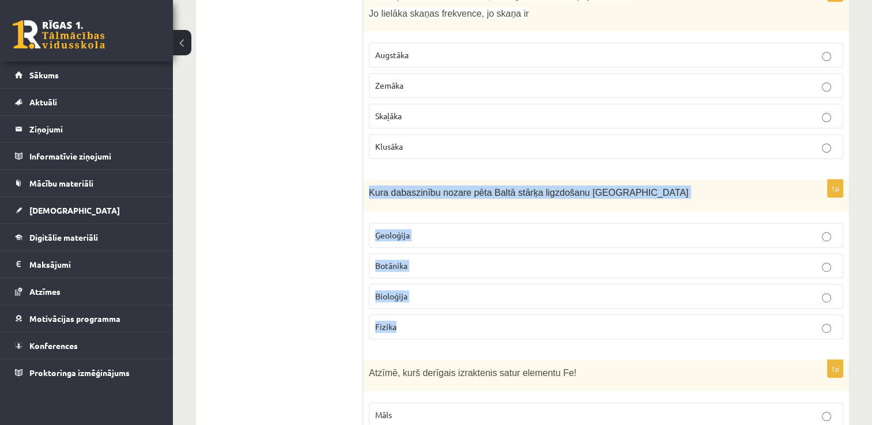
drag, startPoint x: 391, startPoint y: 176, endPoint x: 435, endPoint y: 293, distance: 124.9
click at [435, 293] on div "1p Kura dabaszinību nozare pēta Baltā stārķa ligzdošanu Latvijā Ģeoloģija Botān…" at bounding box center [606, 264] width 486 height 169
click at [530, 290] on p "Bioloģija" at bounding box center [606, 296] width 462 height 12
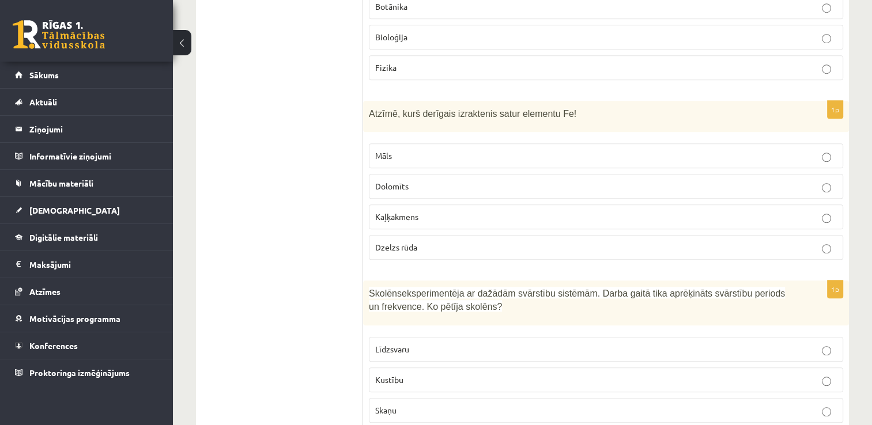
scroll to position [5244, 0]
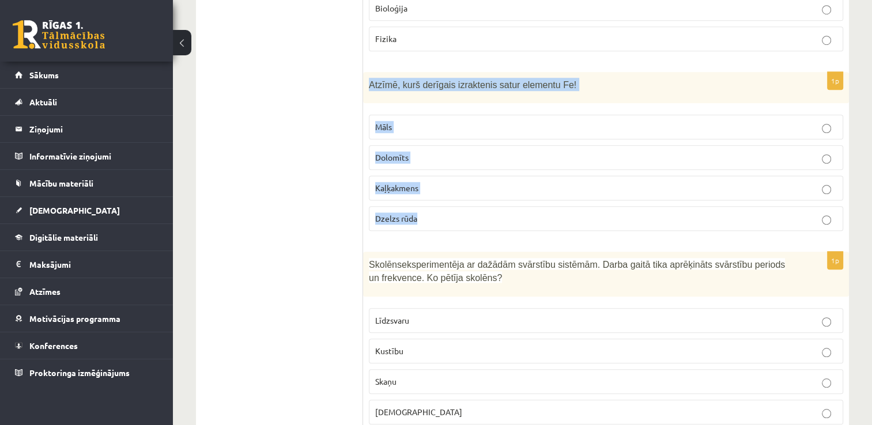
drag, startPoint x: 370, startPoint y: 40, endPoint x: 439, endPoint y: 172, distance: 148.2
click at [439, 172] on div "1p Atzīmē, kurš derīgais izraktenis satur elementu Fe! Māls Dolomīts Kaļķakmens…" at bounding box center [606, 156] width 486 height 169
click at [443, 213] on p "Dzelzs rūda" at bounding box center [606, 219] width 462 height 12
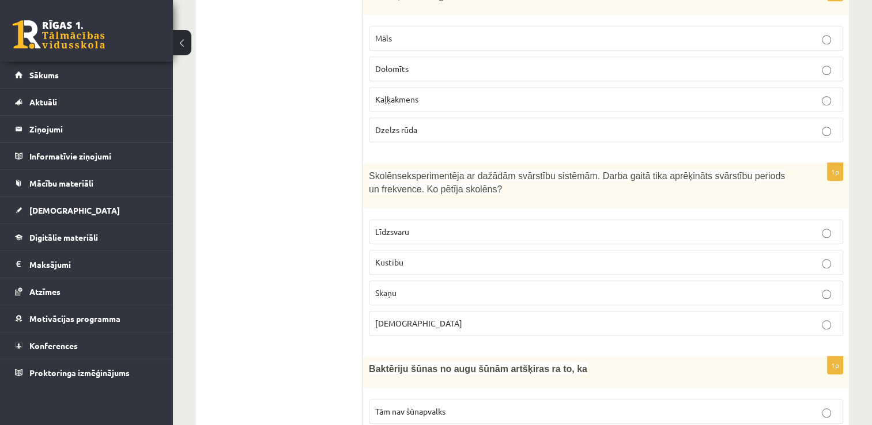
scroll to position [5360, 0]
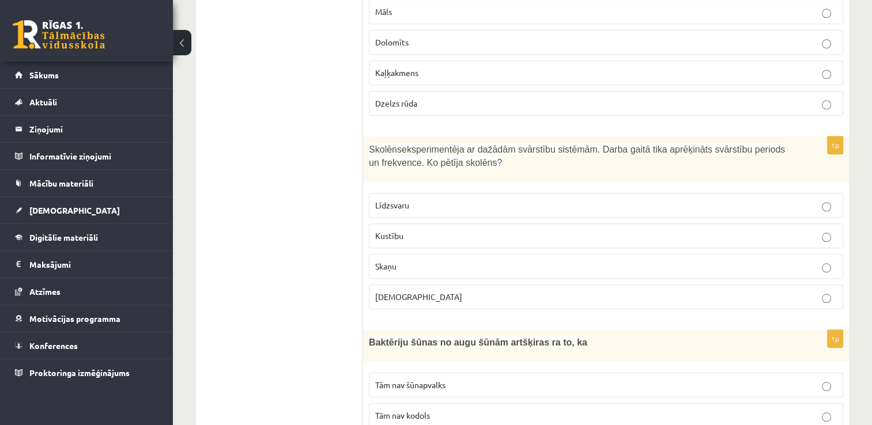
click at [422, 260] on p "Skaņu" at bounding box center [606, 266] width 462 height 12
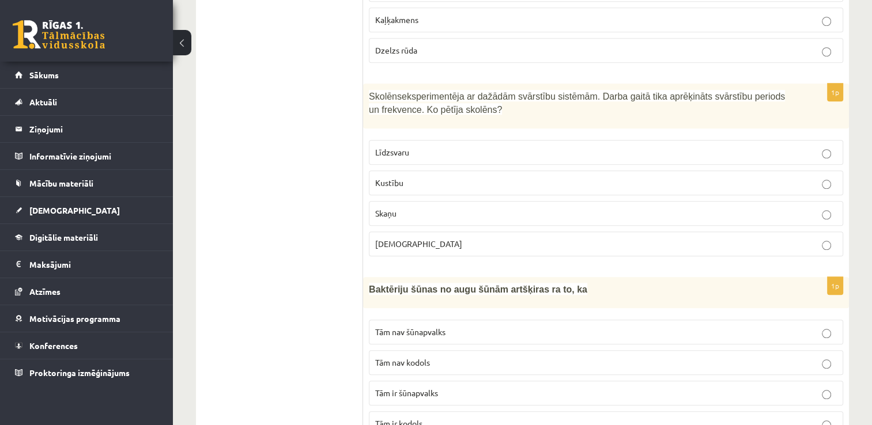
scroll to position [5423, 0]
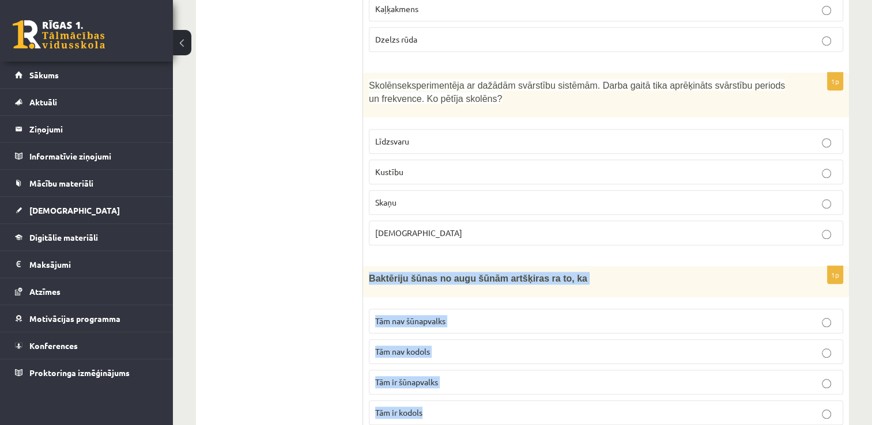
drag, startPoint x: 388, startPoint y: 246, endPoint x: 403, endPoint y: 317, distance: 72.6
click at [420, 335] on div "1p Baktēriju šūnas no augu šūnām artšķiras ra to, ka Tām nav šūnapvalks Tām nav…" at bounding box center [606, 350] width 486 height 168
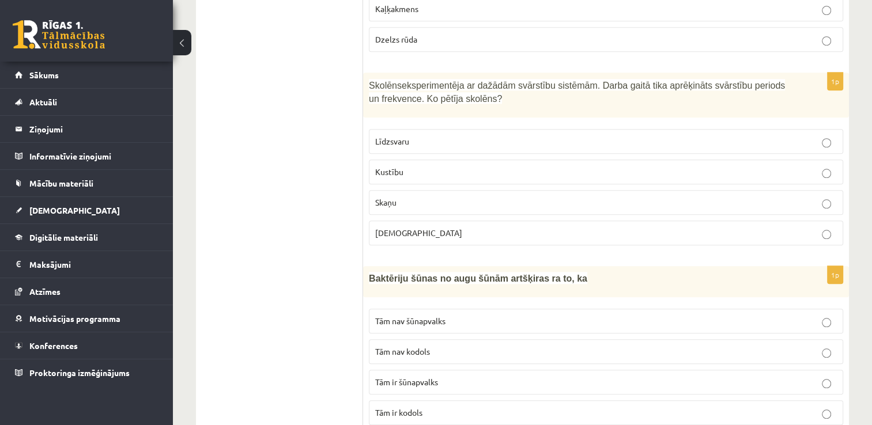
drag, startPoint x: 265, startPoint y: 297, endPoint x: 274, endPoint y: 295, distance: 9.9
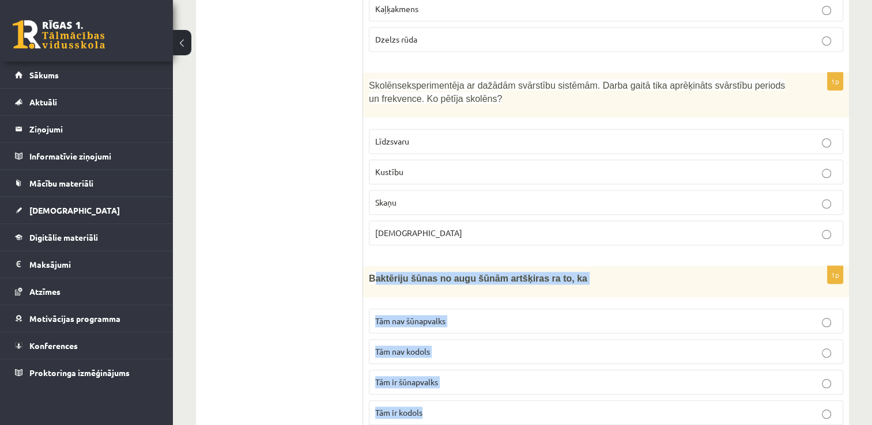
drag, startPoint x: 400, startPoint y: 269, endPoint x: 437, endPoint y: 354, distance: 93.2
click at [439, 358] on div "1p Baktēriju šūnas no augu šūnām artšķiras ra to, ka Tām nav šūnapvalks Tām nav…" at bounding box center [606, 350] width 486 height 168
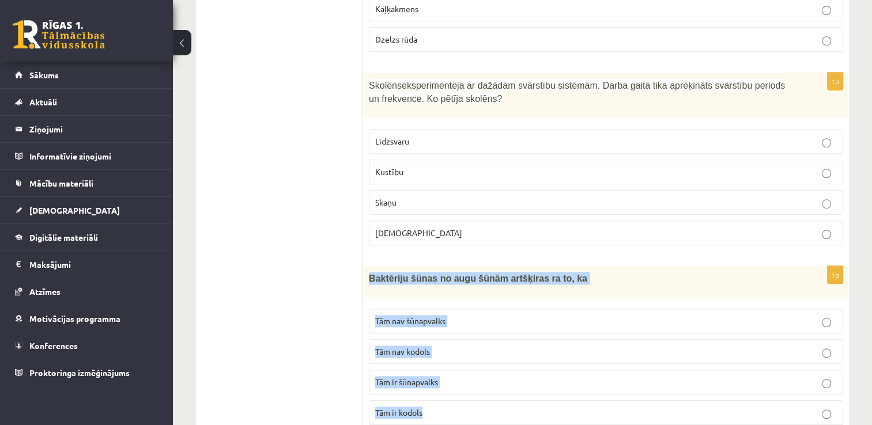
drag, startPoint x: 369, startPoint y: 233, endPoint x: 471, endPoint y: 361, distance: 164.0
click at [473, 363] on div "1p Baktēriju šūnas no augu šūnām artšķiras ra to, ka Tām nav šūnapvalks Tām nav…" at bounding box center [606, 350] width 486 height 168
click at [470, 407] on p "Tām ir kodols" at bounding box center [606, 413] width 462 height 12
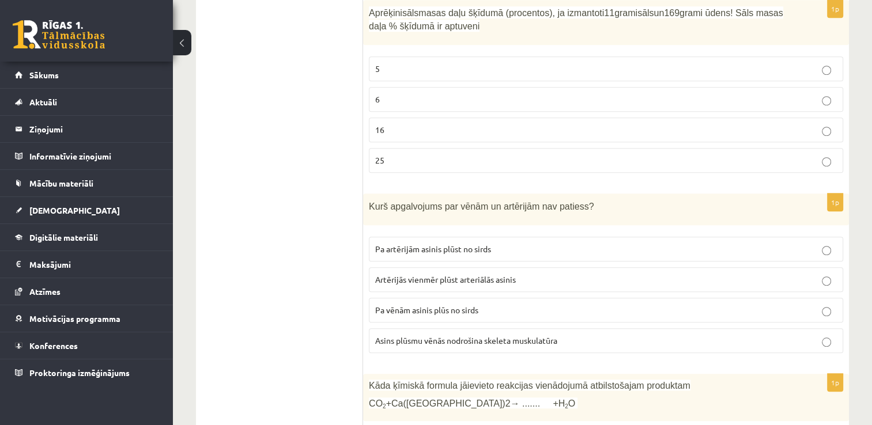
scroll to position [0, 0]
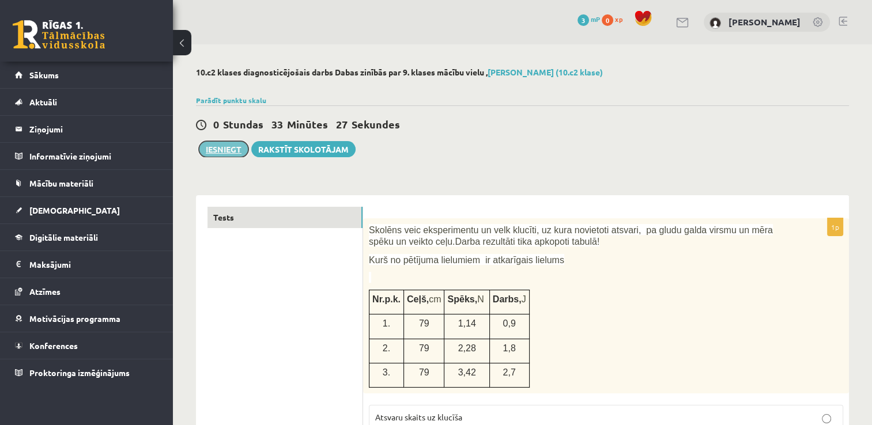
click at [231, 143] on button "Iesniegt" at bounding box center [224, 149] width 50 height 16
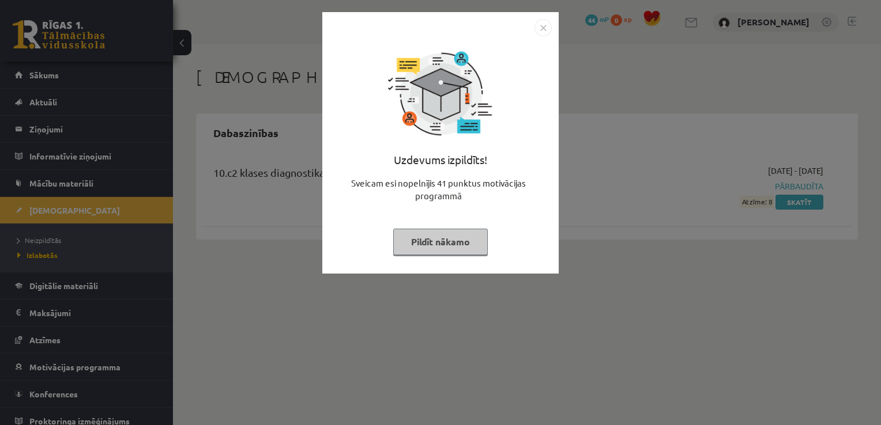
click at [546, 30] on img "Close" at bounding box center [542, 27] width 17 height 17
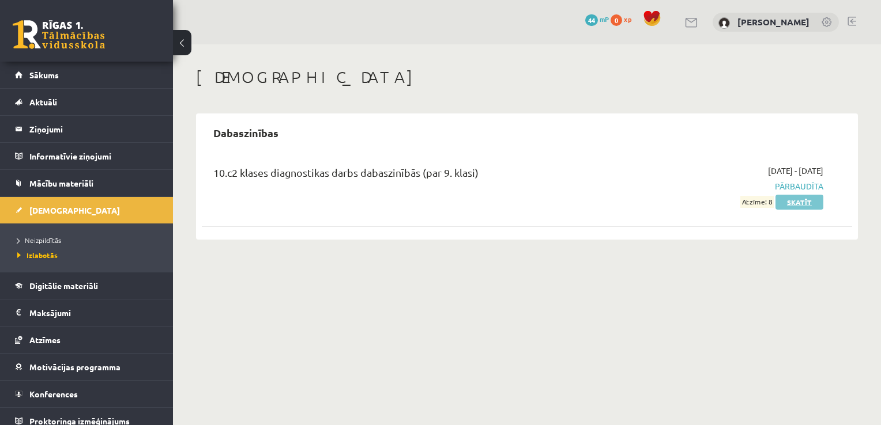
click at [811, 201] on link "Skatīt" at bounding box center [799, 202] width 48 height 15
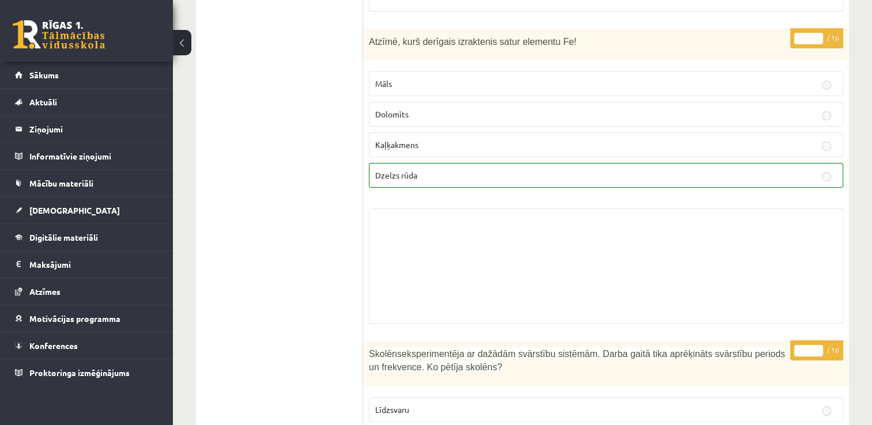
scroll to position [8420, 0]
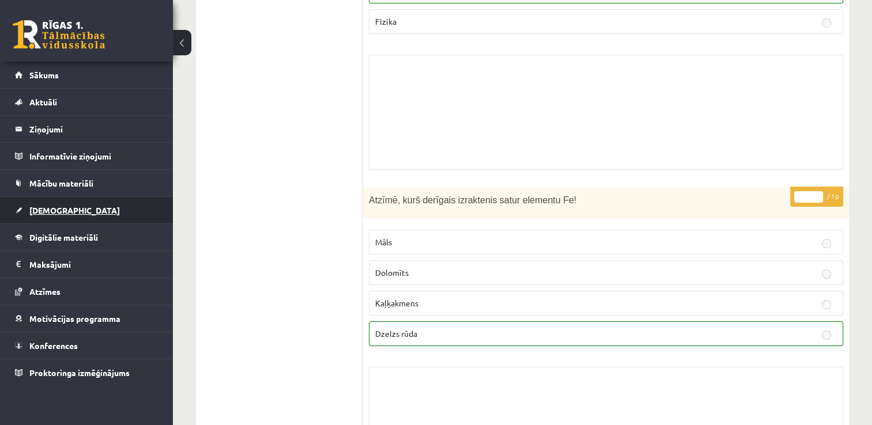
click at [101, 206] on link "[DEMOGRAPHIC_DATA]" at bounding box center [86, 210] width 143 height 27
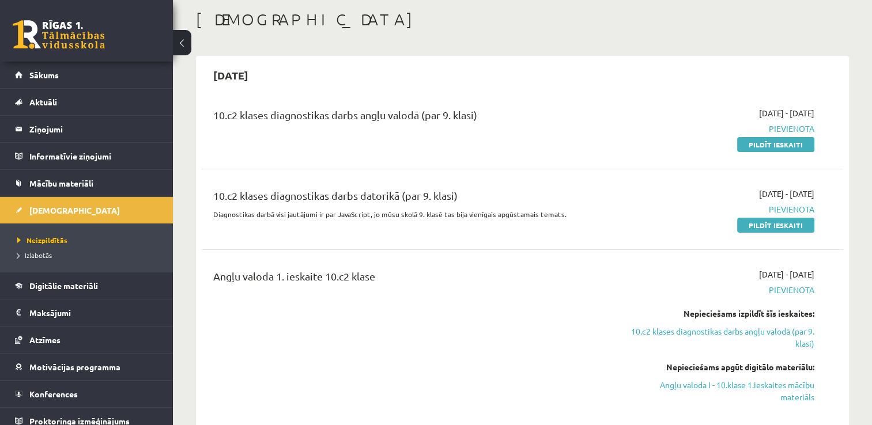
scroll to position [173, 0]
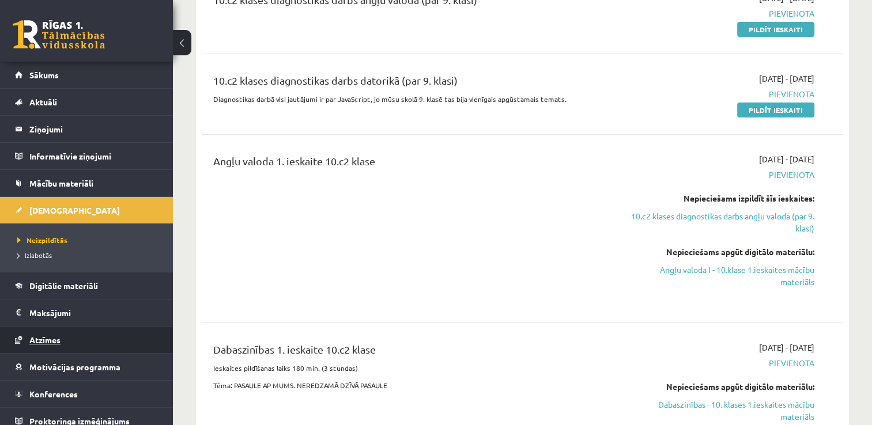
click at [82, 334] on link "Atzīmes" at bounding box center [86, 340] width 143 height 27
